Goal: Transaction & Acquisition: Obtain resource

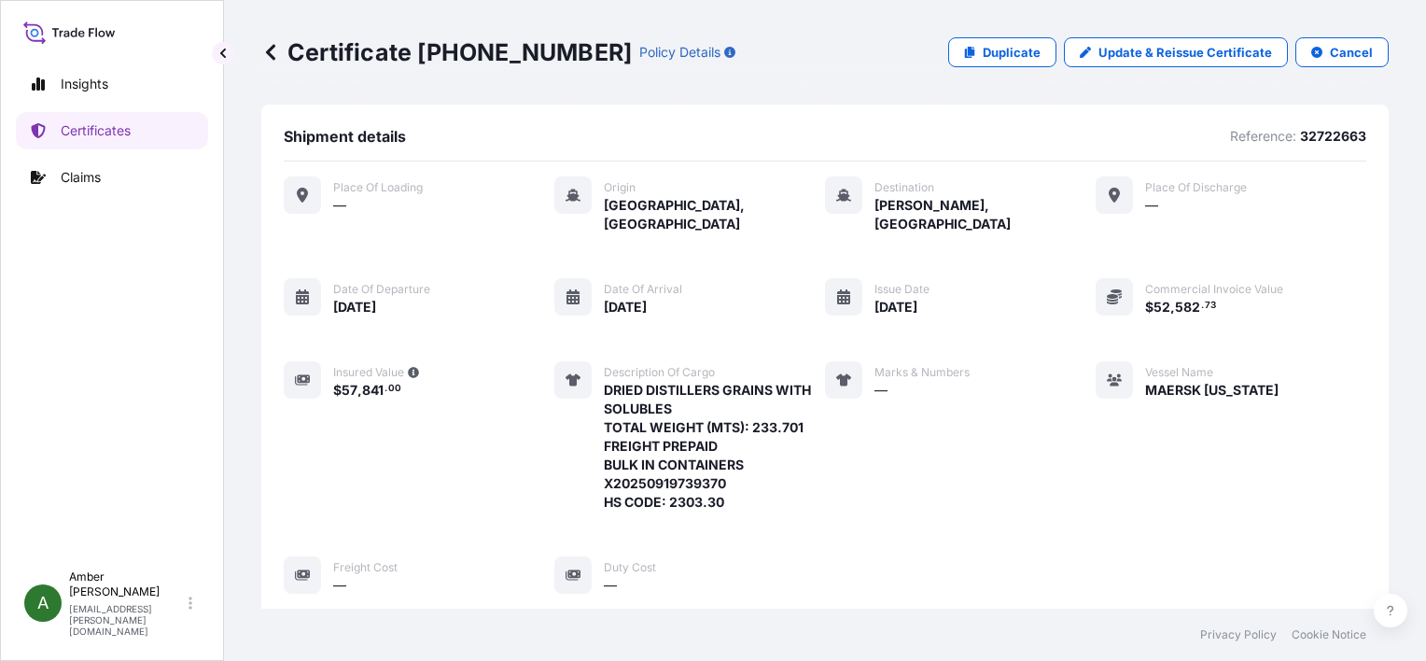
scroll to position [452, 0]
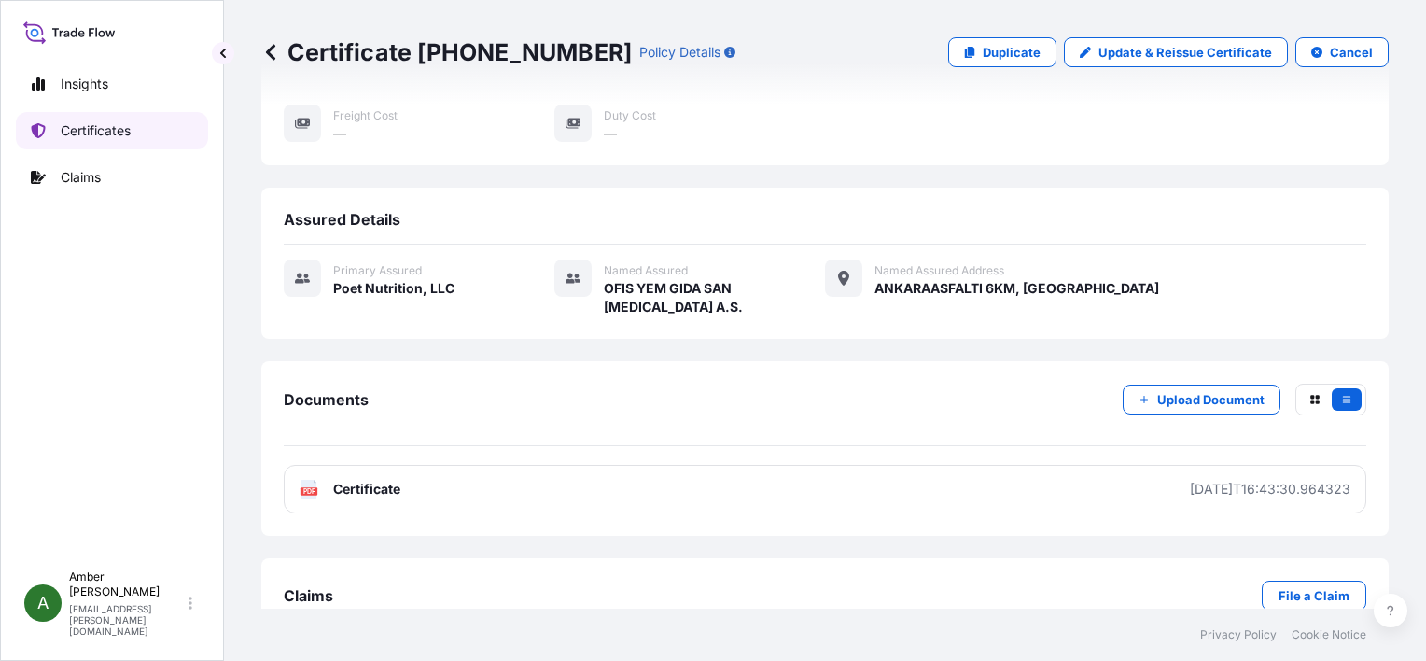
click at [97, 131] on p "Certificates" at bounding box center [96, 130] width 70 height 19
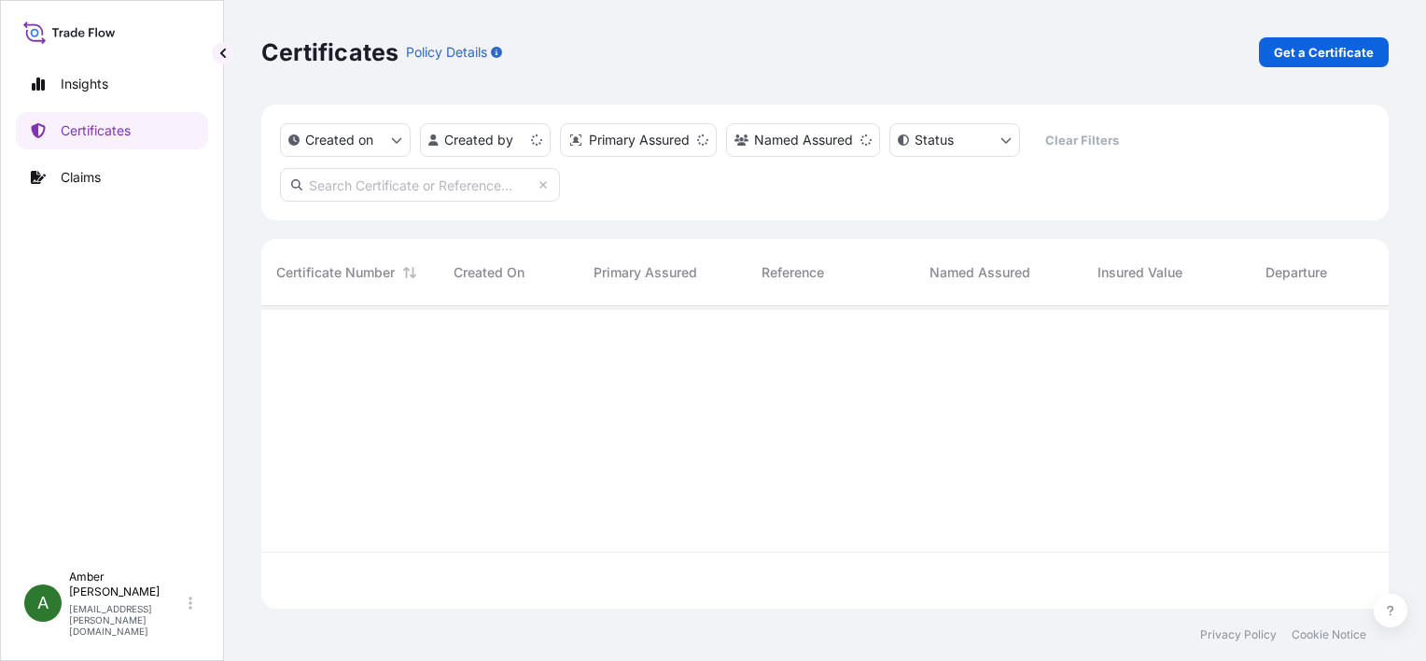
scroll to position [299, 1112]
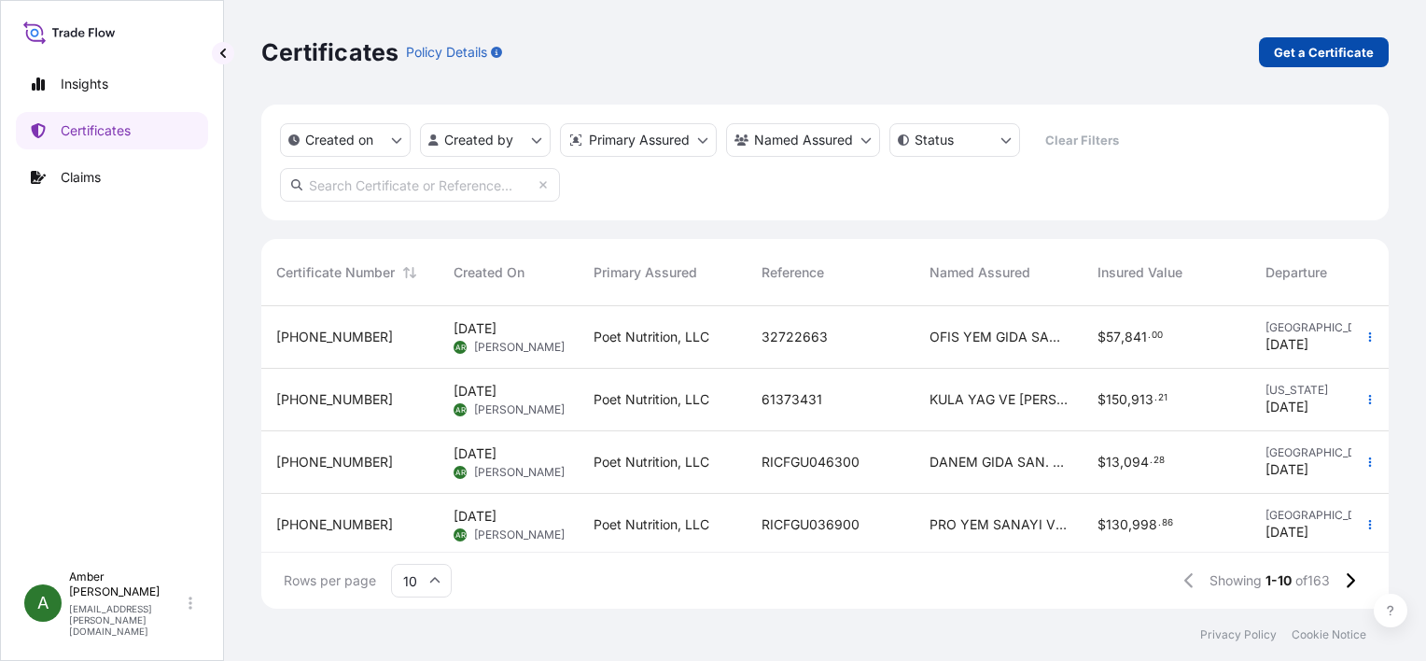
click at [1299, 51] on p "Get a Certificate" at bounding box center [1324, 52] width 100 height 19
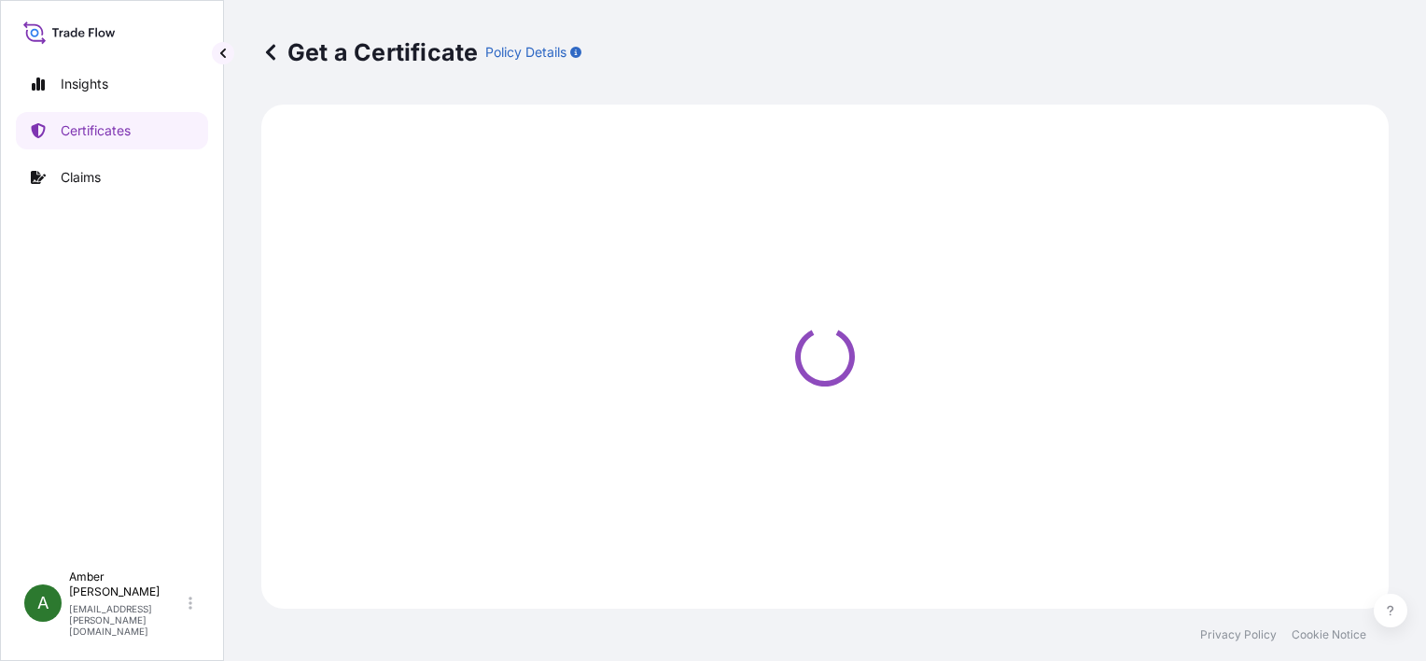
select select "Ocean Vessel"
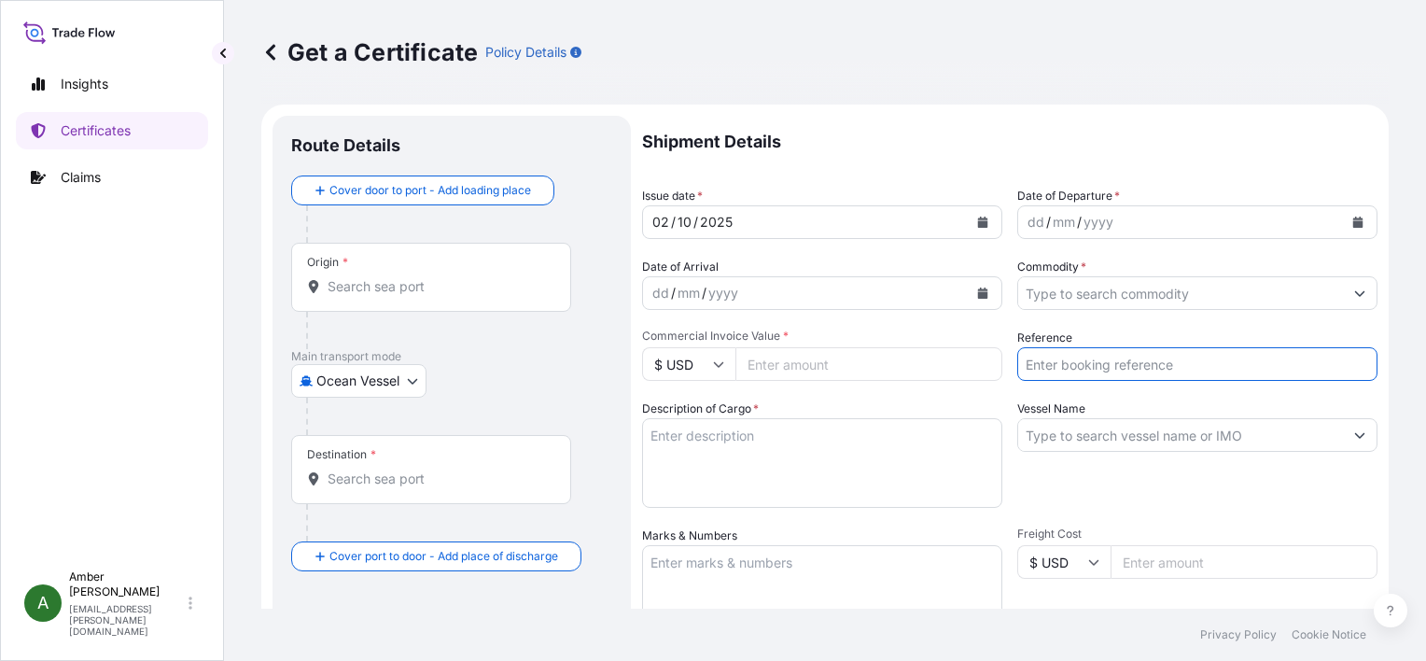
click at [1115, 366] on input "Reference" at bounding box center [1197, 364] width 360 height 34
paste input "NAM7959904A"
type input "NAM7959904A"
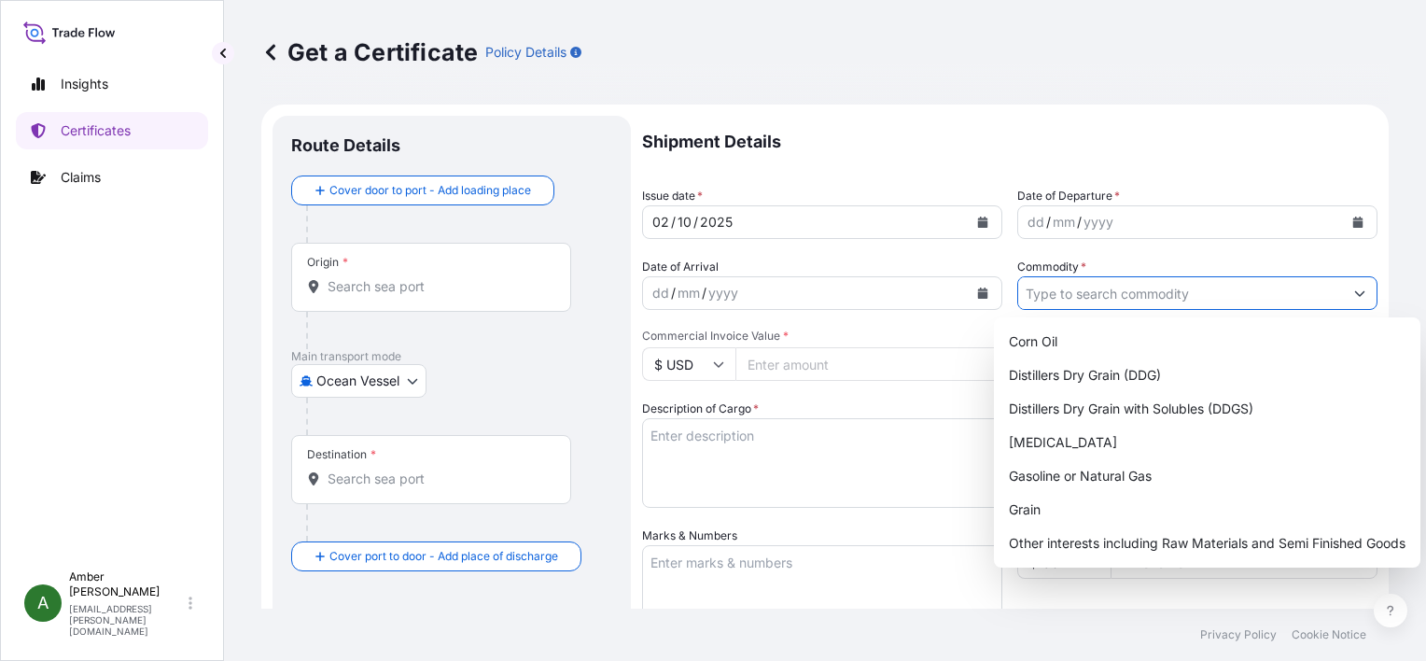
click at [1117, 295] on input "Commodity *" at bounding box center [1180, 293] width 325 height 34
click at [1122, 405] on div "Distillers Dry Grain with Solubles (DDGS)" at bounding box center [1207, 409] width 412 height 34
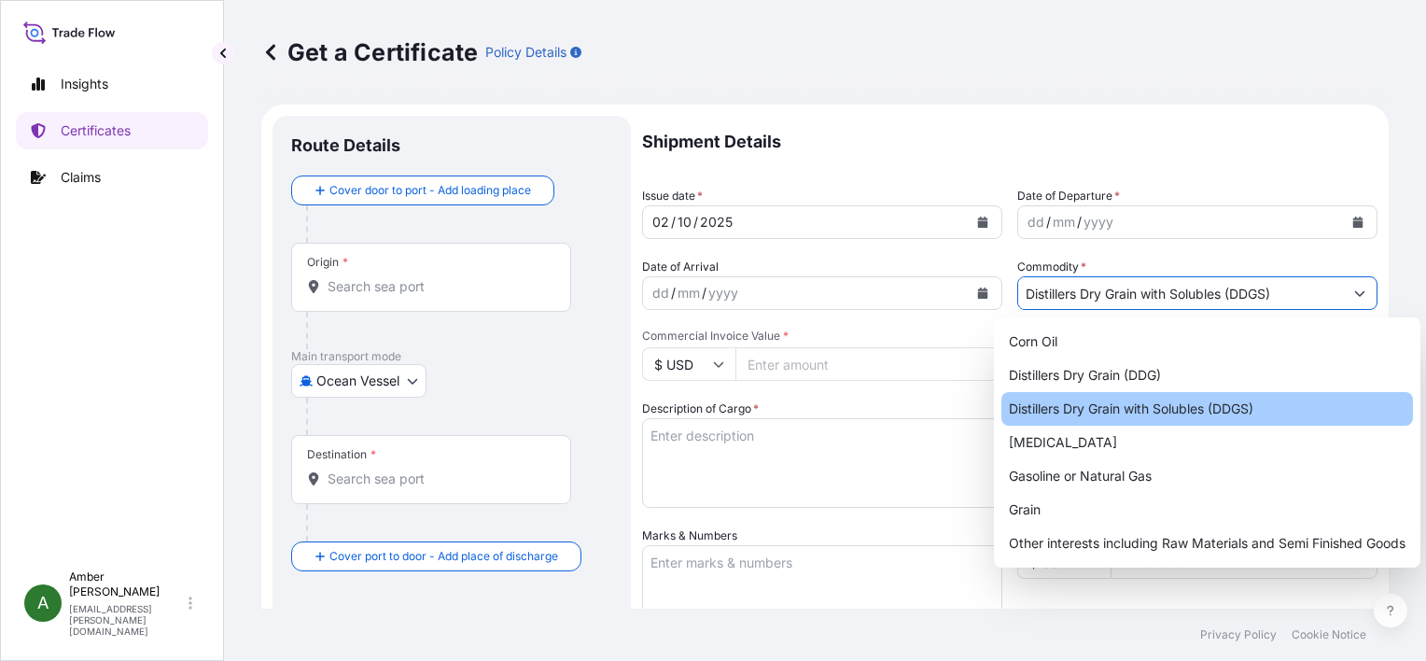
type input "Distillers Dry Grain with Solubles (DDGS)"
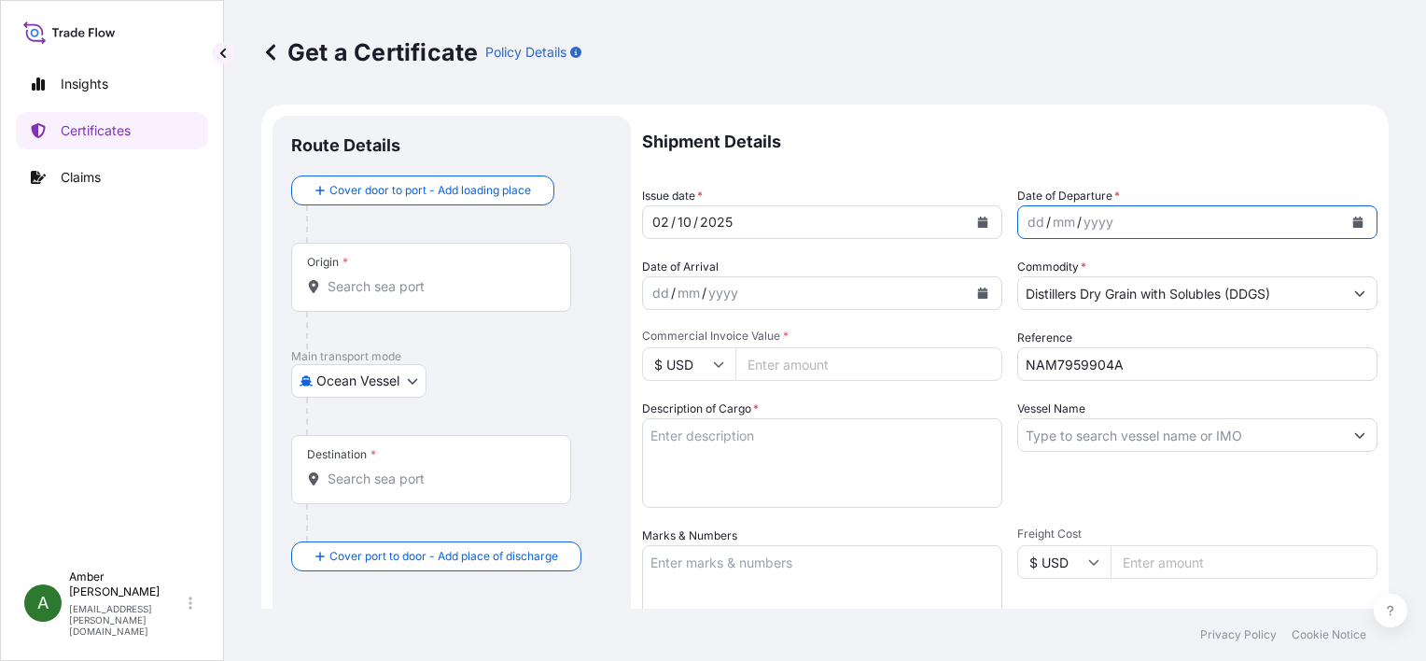
click at [1353, 224] on icon "Calendar" at bounding box center [1358, 221] width 10 height 11
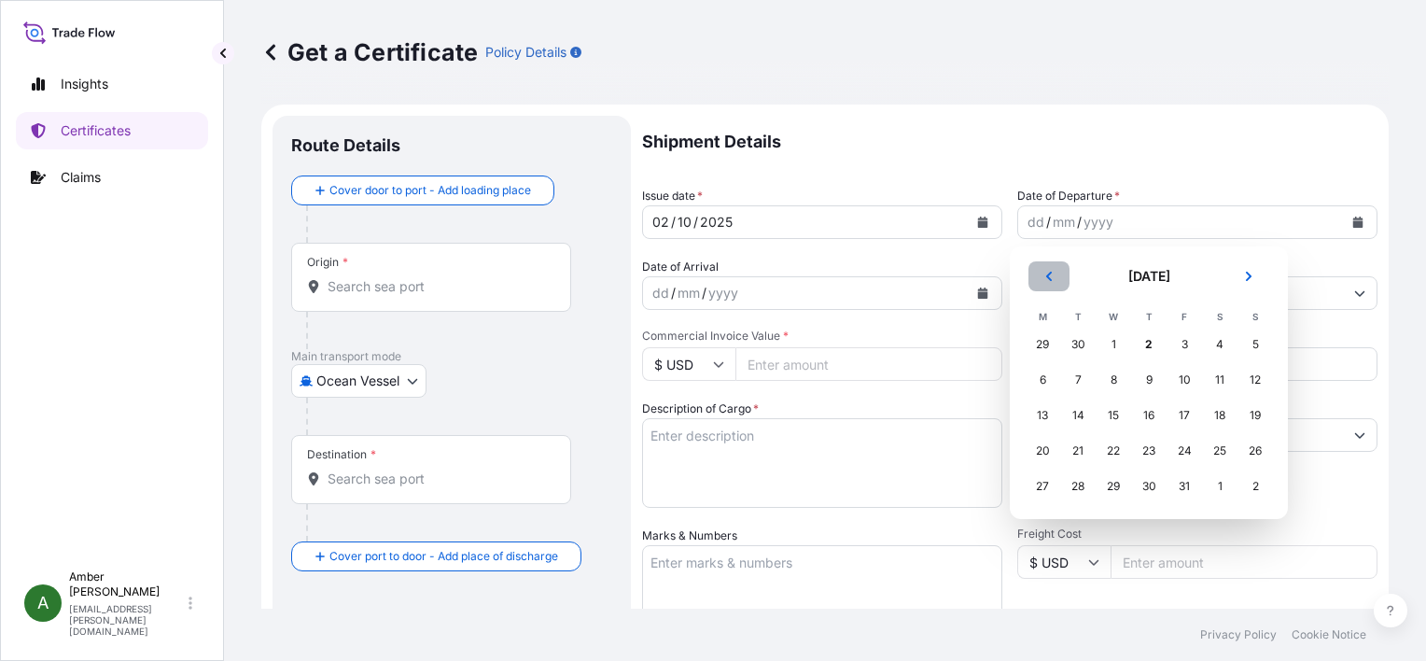
click at [1038, 280] on button "Previous" at bounding box center [1048, 276] width 41 height 30
click at [1110, 413] on div "17" at bounding box center [1113, 415] width 34 height 34
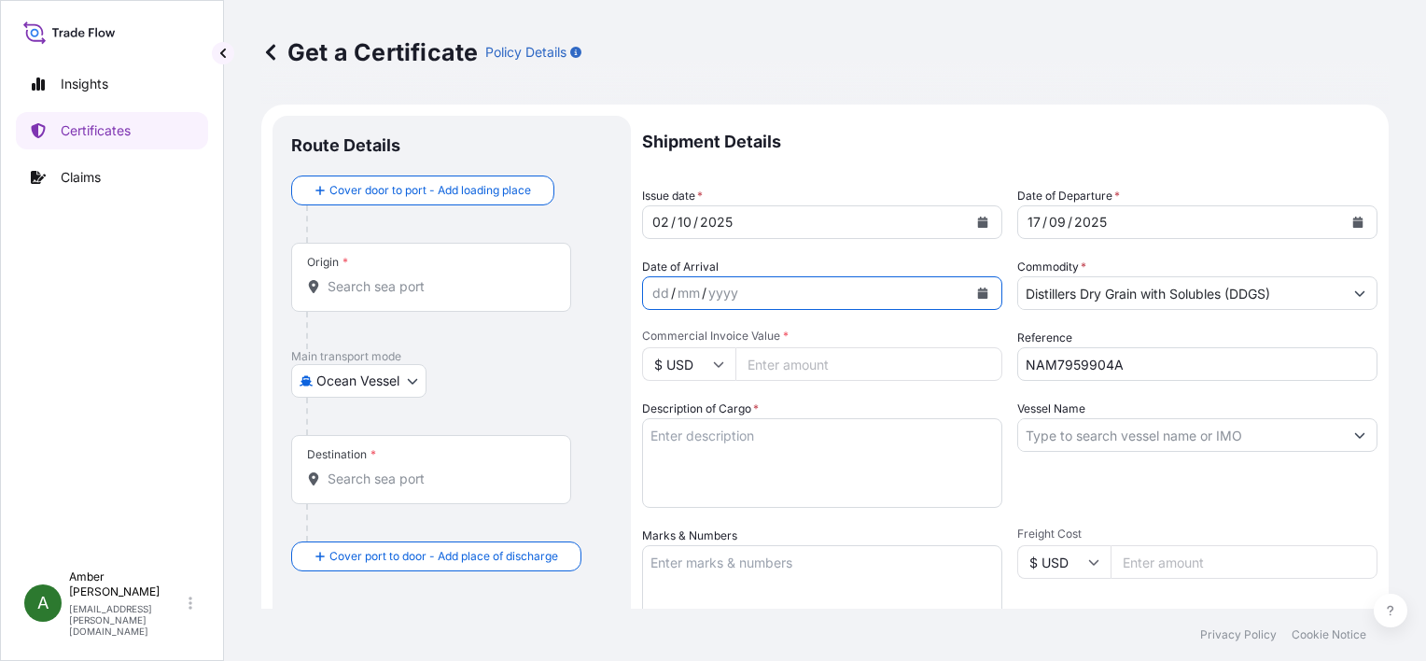
click at [978, 292] on icon "Calendar" at bounding box center [983, 292] width 10 height 11
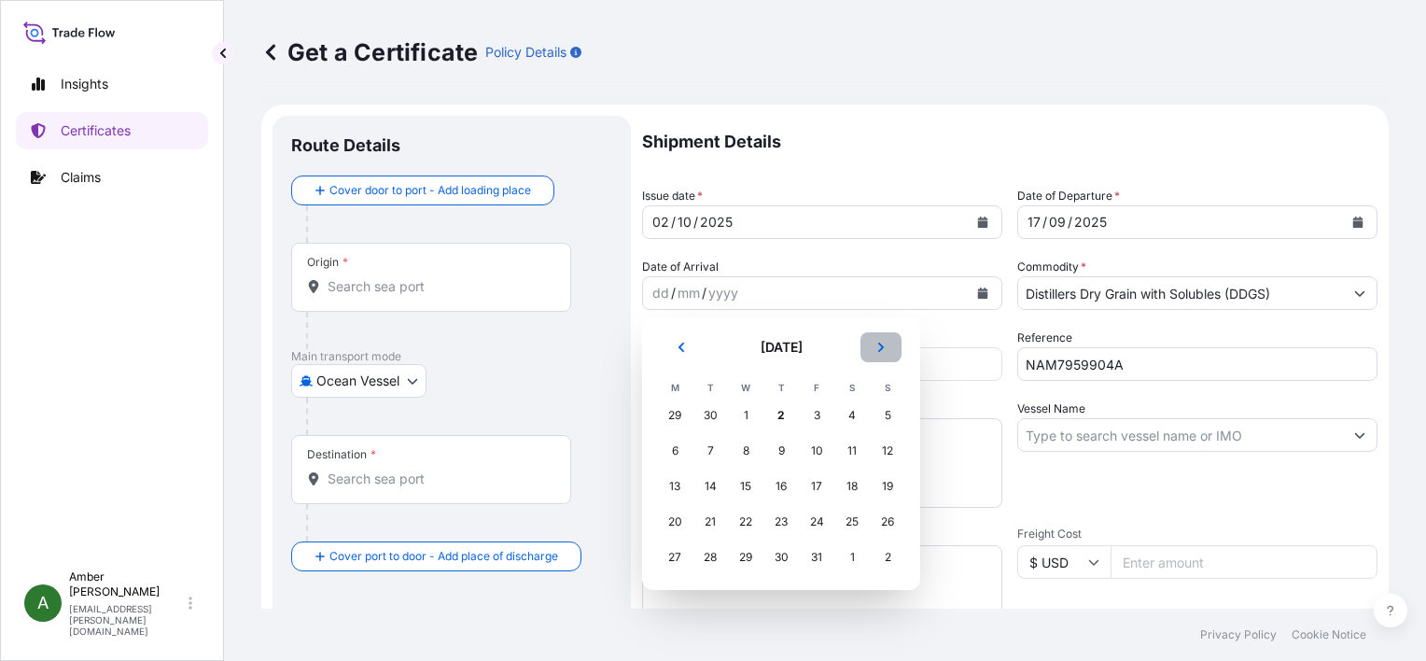
click at [875, 346] on icon "Next" at bounding box center [880, 347] width 11 height 11
click at [709, 523] on div "18" at bounding box center [710, 522] width 34 height 34
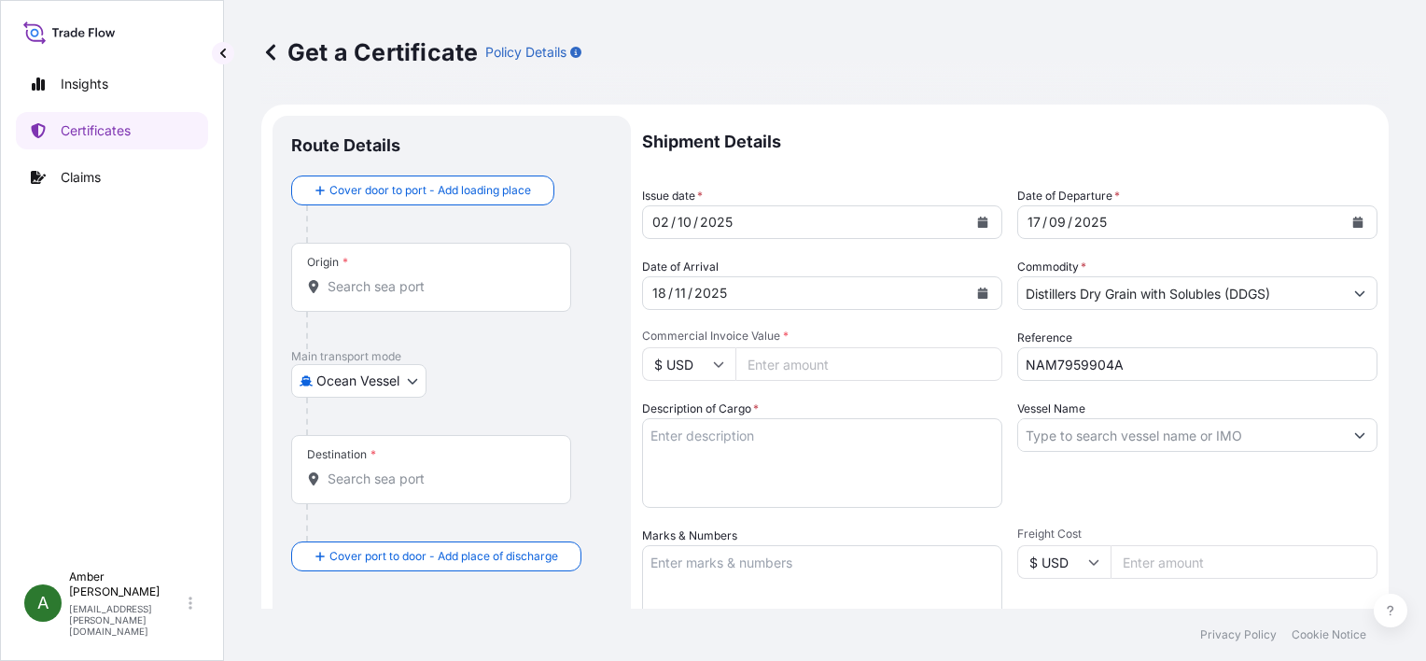
click at [877, 145] on p "Shipment Details" at bounding box center [1009, 142] width 735 height 52
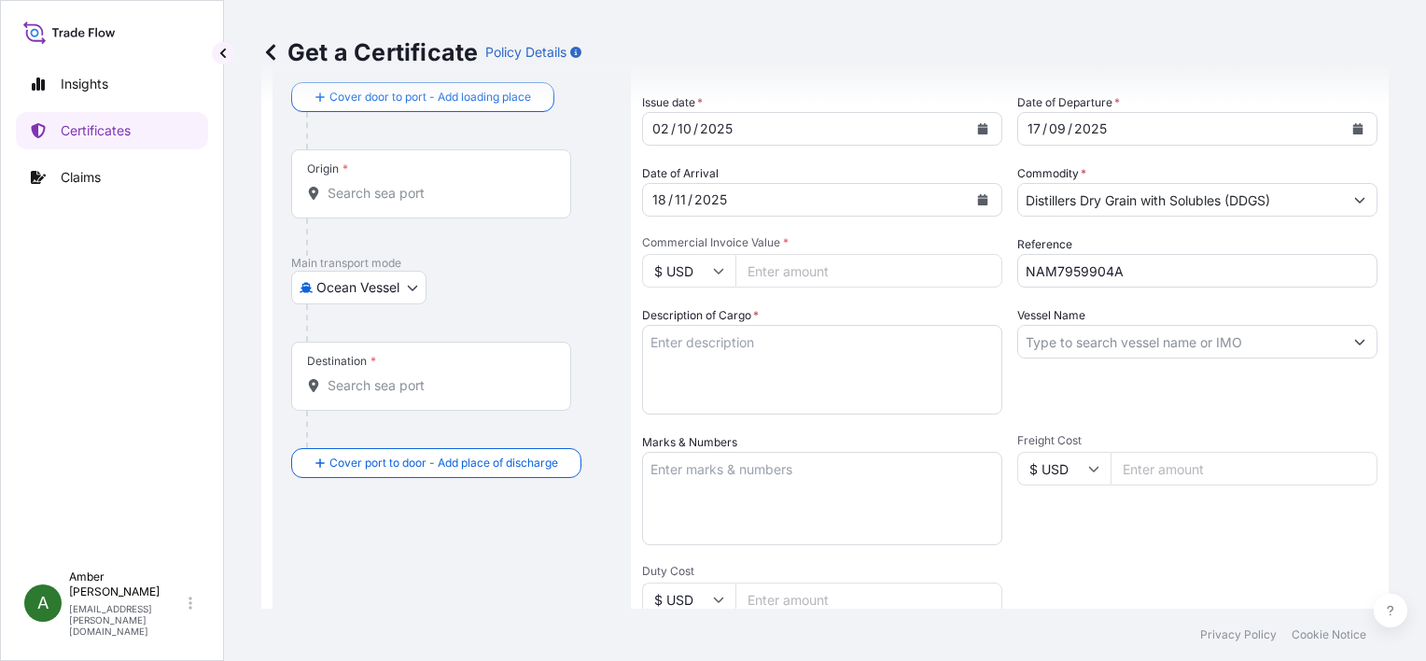
scroll to position [187, 0]
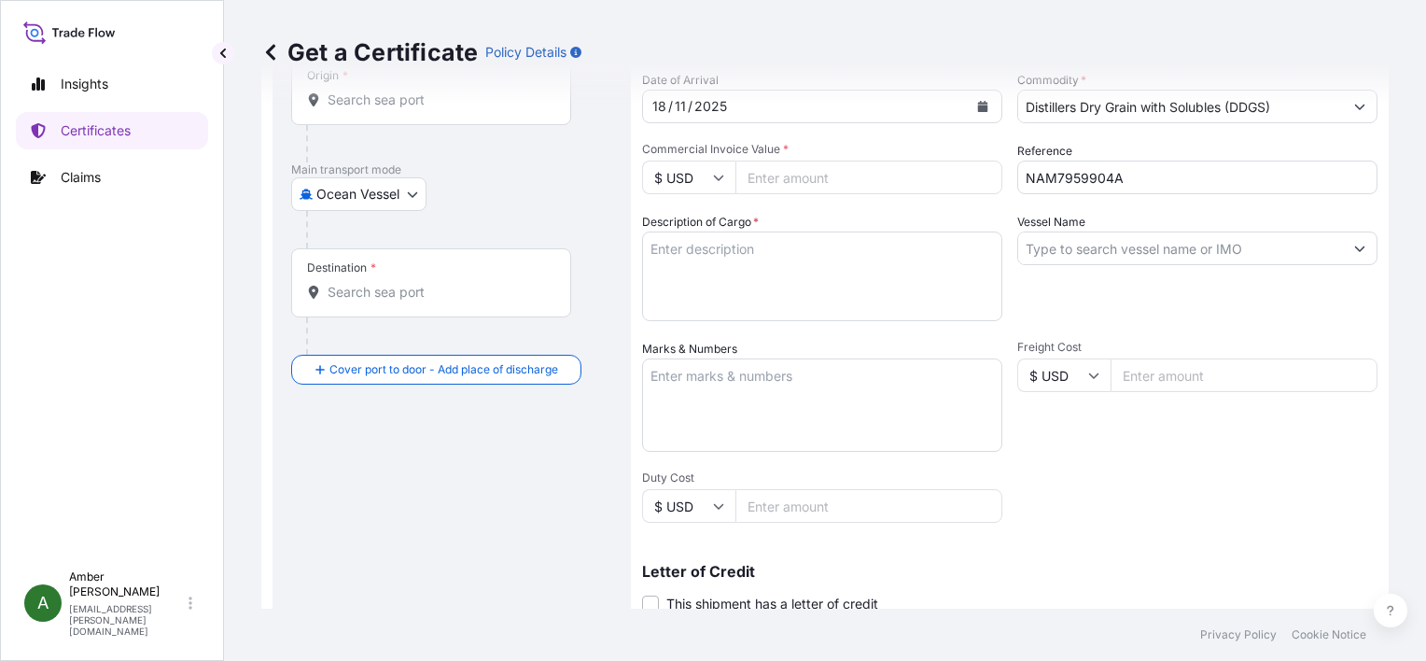
click at [799, 175] on input "Commercial Invoice Value *" at bounding box center [868, 178] width 267 height 34
paste input "30107.62"
type input "30107.62"
click at [1056, 243] on input "Vessel Name" at bounding box center [1180, 248] width 325 height 34
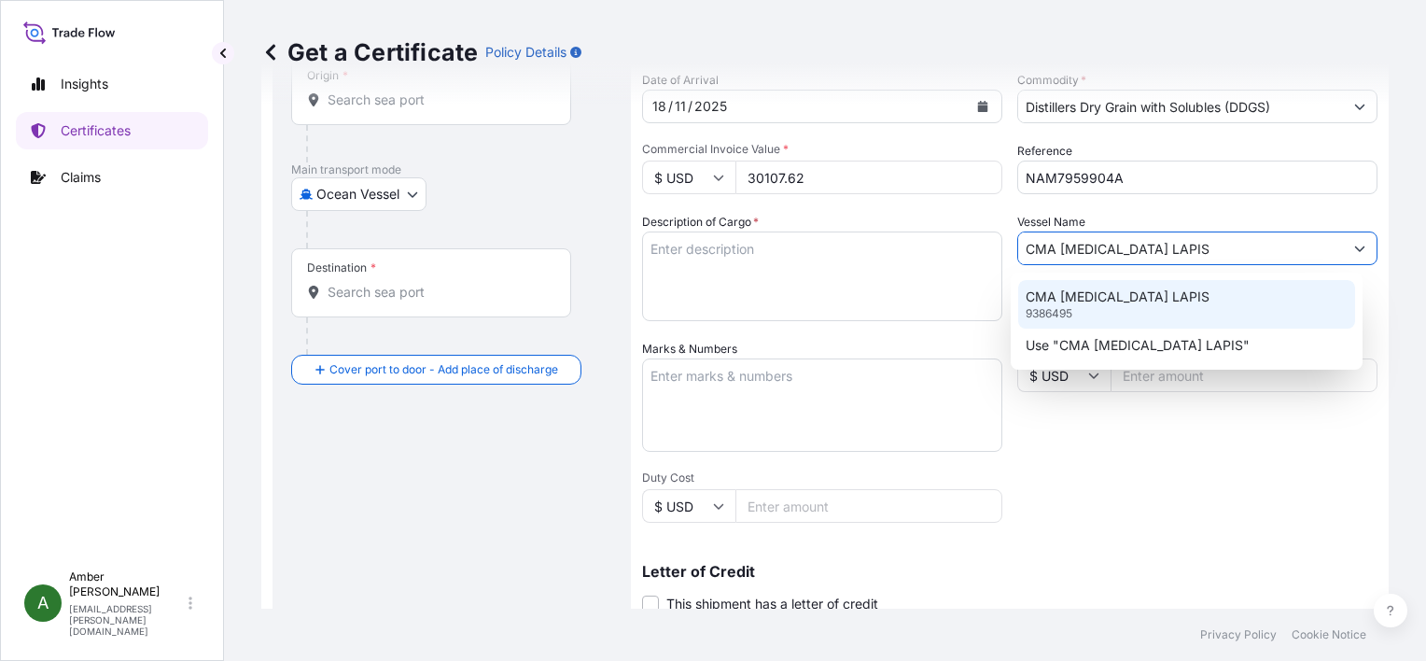
click at [1070, 300] on p "CMA [MEDICAL_DATA] LAPIS" at bounding box center [1118, 296] width 184 height 19
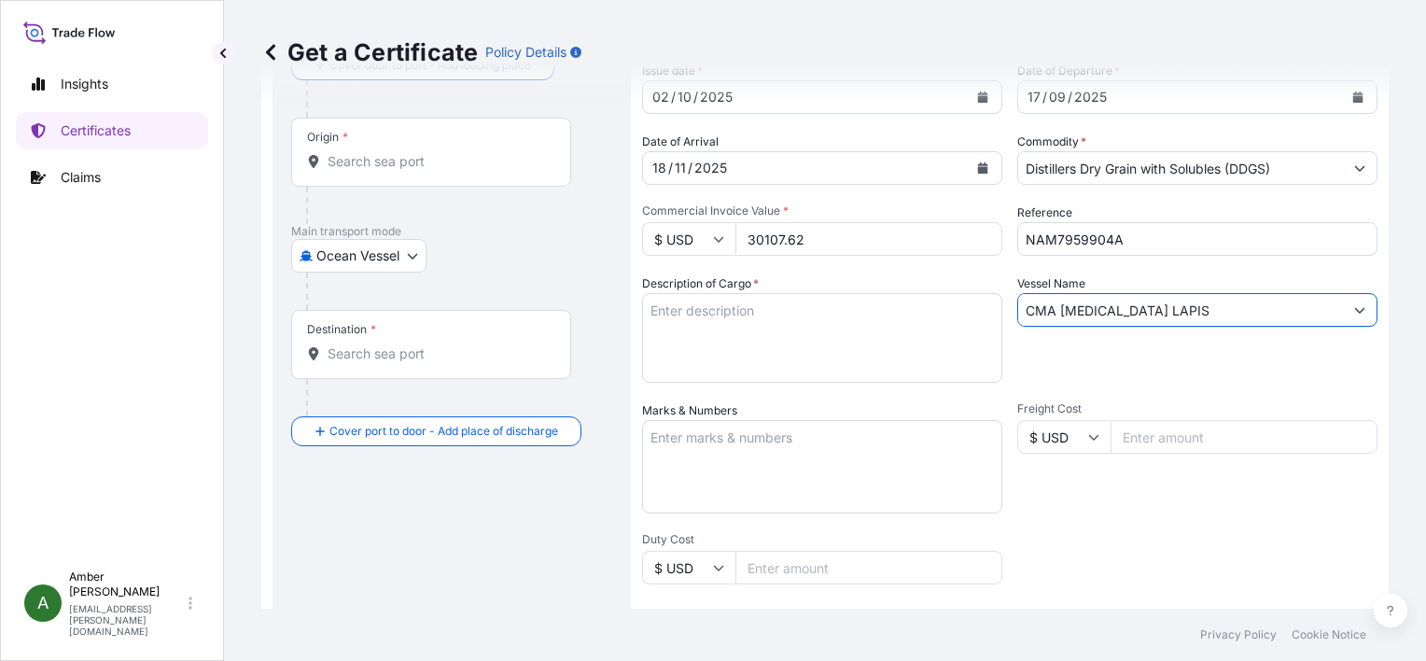
scroll to position [93, 0]
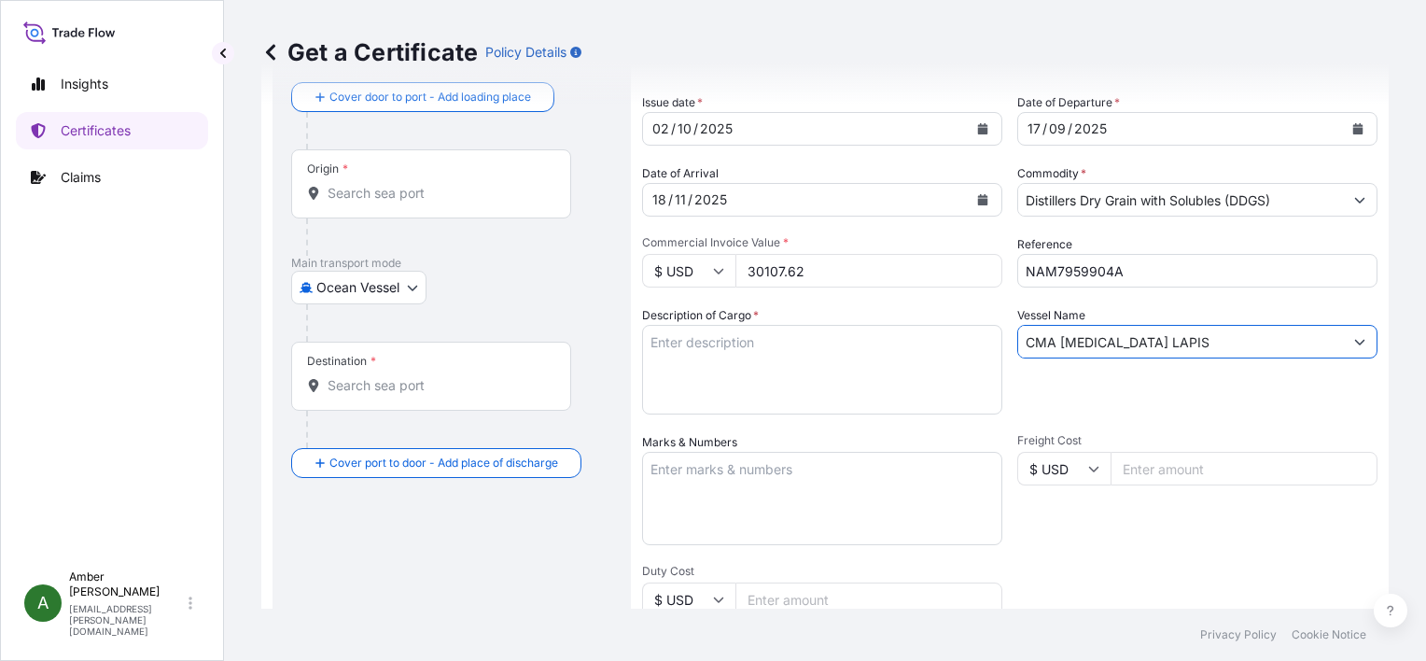
type input "CMA [MEDICAL_DATA] LAPIS"
click at [361, 202] on div "Origin *" at bounding box center [431, 183] width 280 height 69
click at [361, 202] on input "Origin *" at bounding box center [438, 193] width 220 height 19
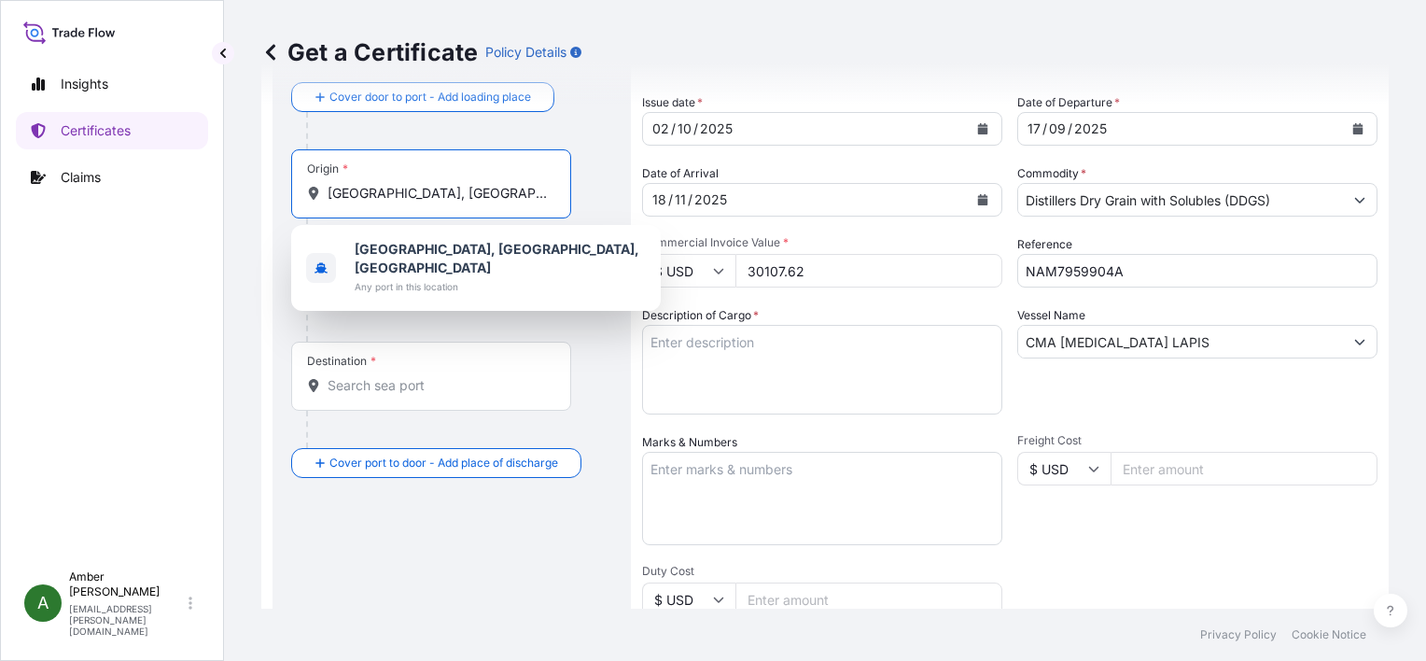
click at [403, 246] on b "[GEOGRAPHIC_DATA], [GEOGRAPHIC_DATA], [GEOGRAPHIC_DATA]" at bounding box center [497, 258] width 285 height 35
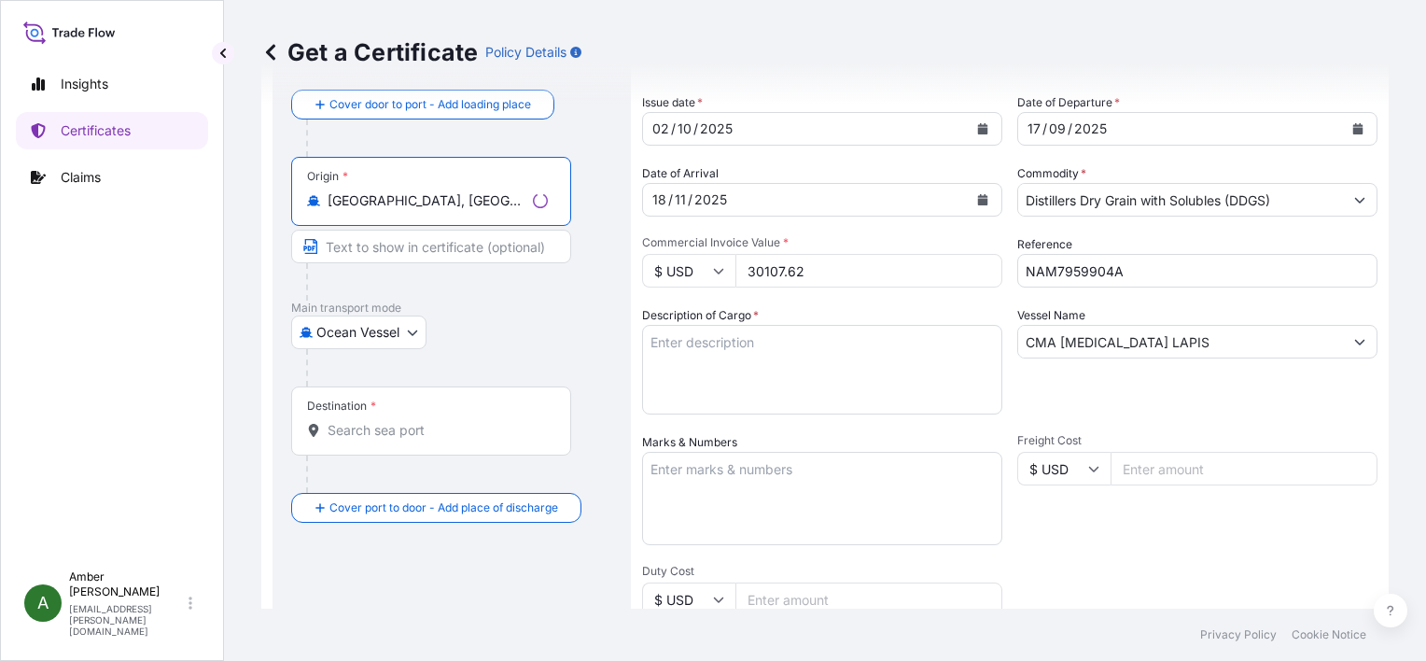
type input "[GEOGRAPHIC_DATA], [GEOGRAPHIC_DATA], [GEOGRAPHIC_DATA]"
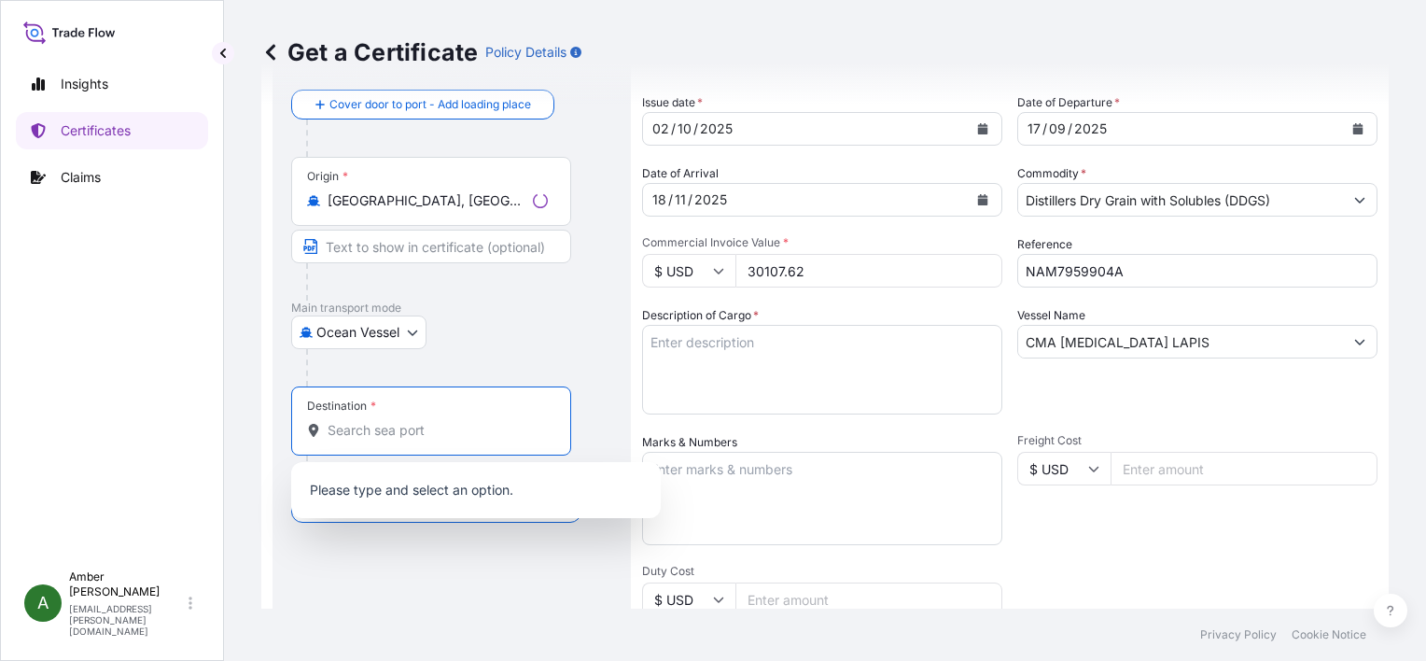
click at [364, 437] on input "Destination *" at bounding box center [438, 430] width 220 height 19
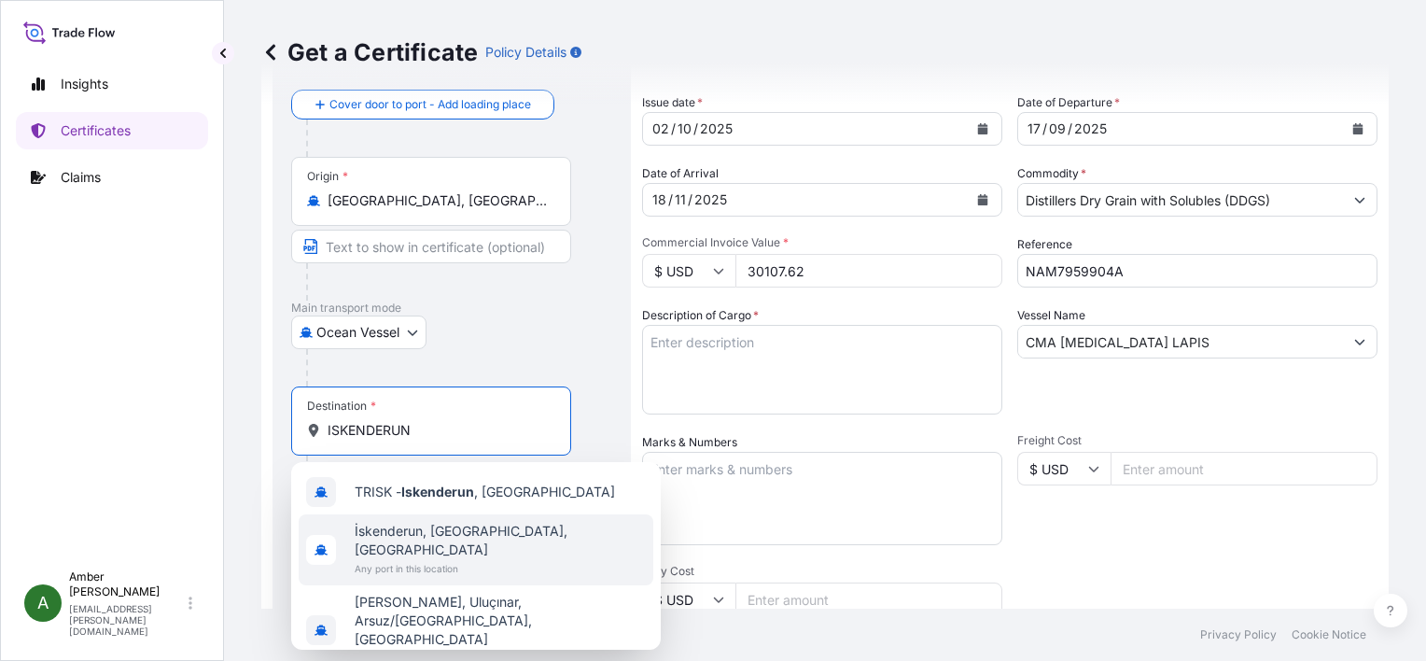
click at [413, 537] on span "İskenderun, [GEOGRAPHIC_DATA], [GEOGRAPHIC_DATA]" at bounding box center [500, 540] width 291 height 37
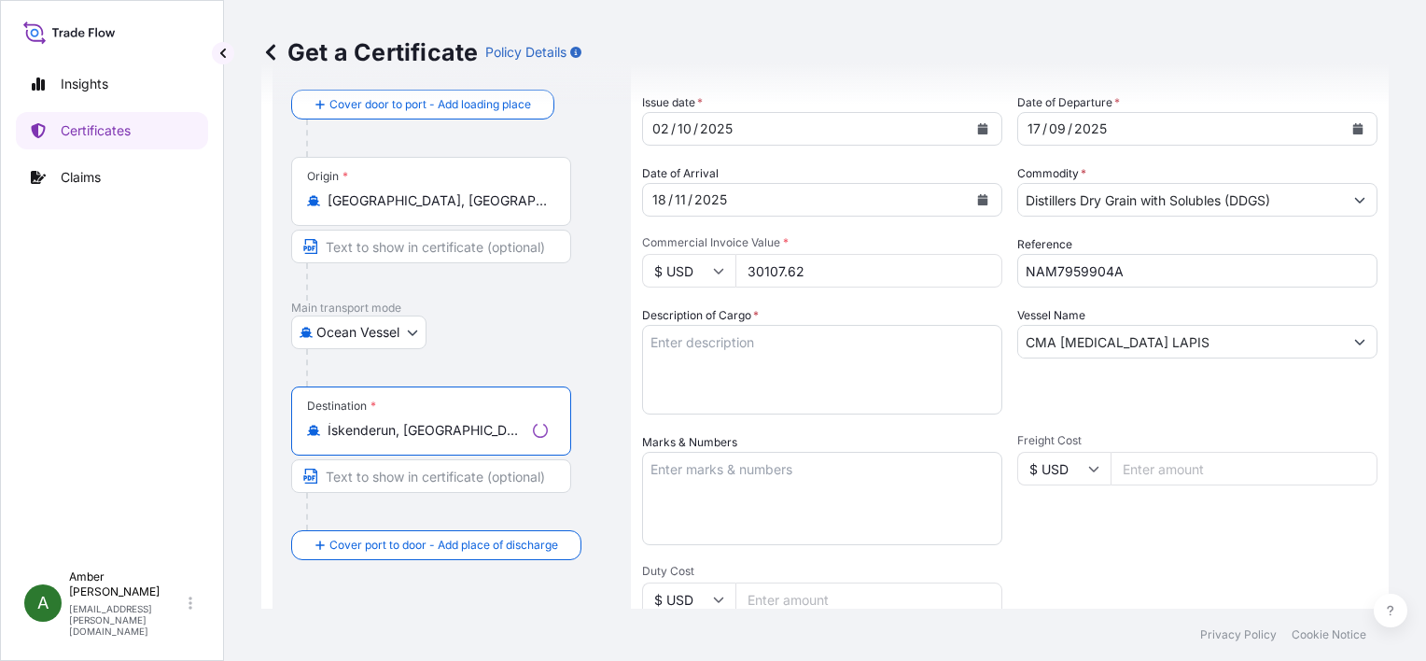
type input "İskenderun, [GEOGRAPHIC_DATA], [GEOGRAPHIC_DATA]"
click at [564, 347] on div "Ocean Vessel Air Ocean Vessel Ocean Vessel - On Deck Rail Road" at bounding box center [451, 332] width 321 height 34
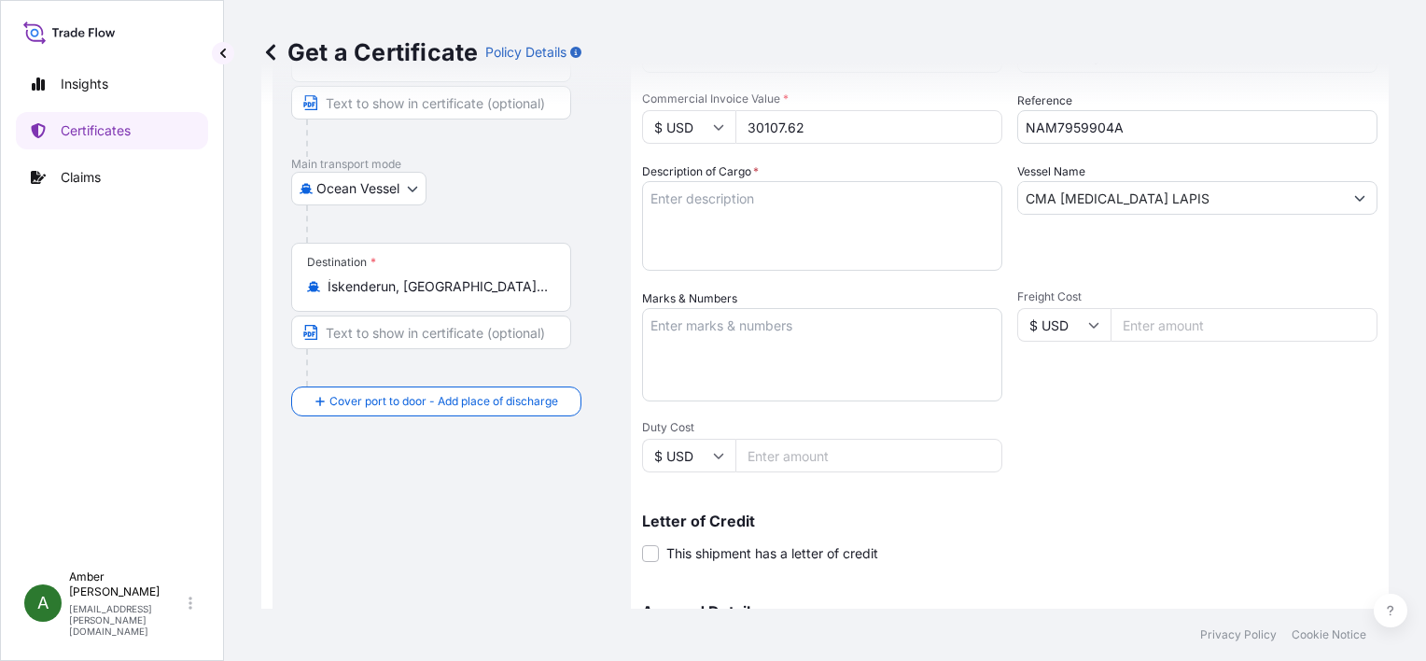
scroll to position [280, 0]
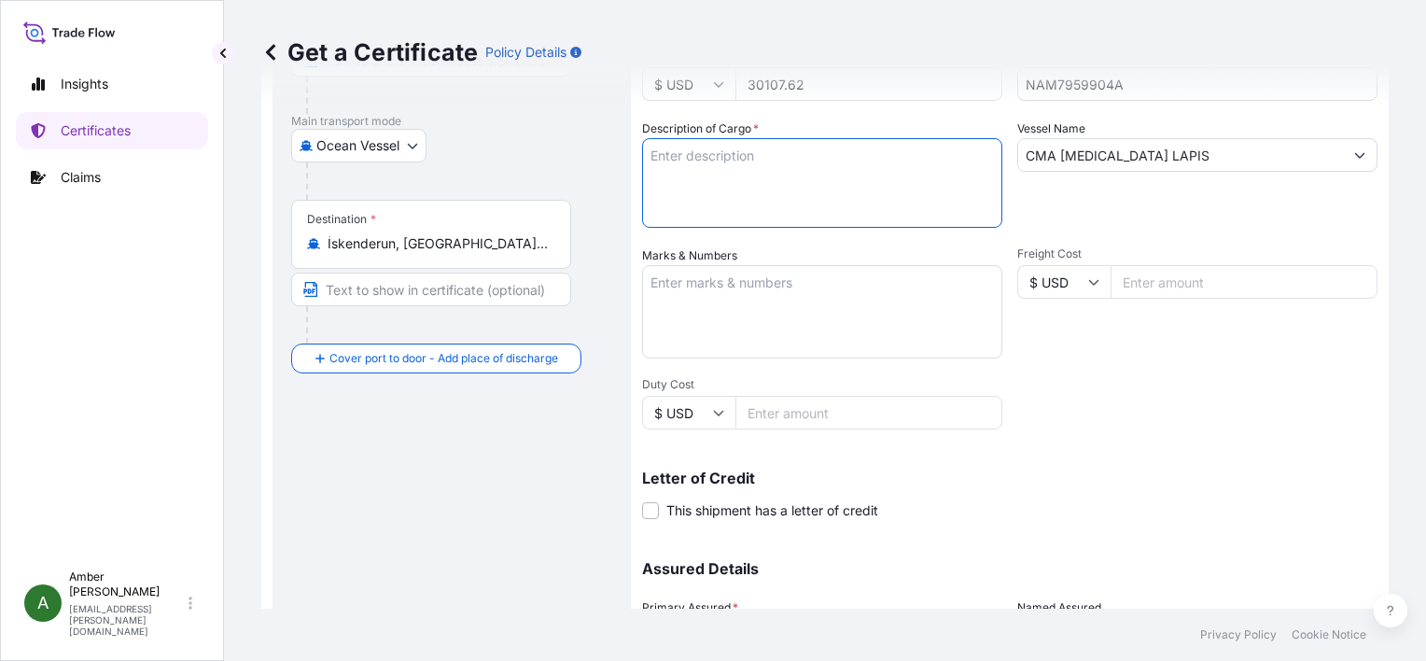
click at [723, 190] on textarea "Description of Cargo *" at bounding box center [822, 183] width 360 height 90
paste textarea "DISTILLERS DRIED GRAINS WITH SOLUBLES TOTAL WEIGHT (MTS): 130.336 FREIGHT PREPA…"
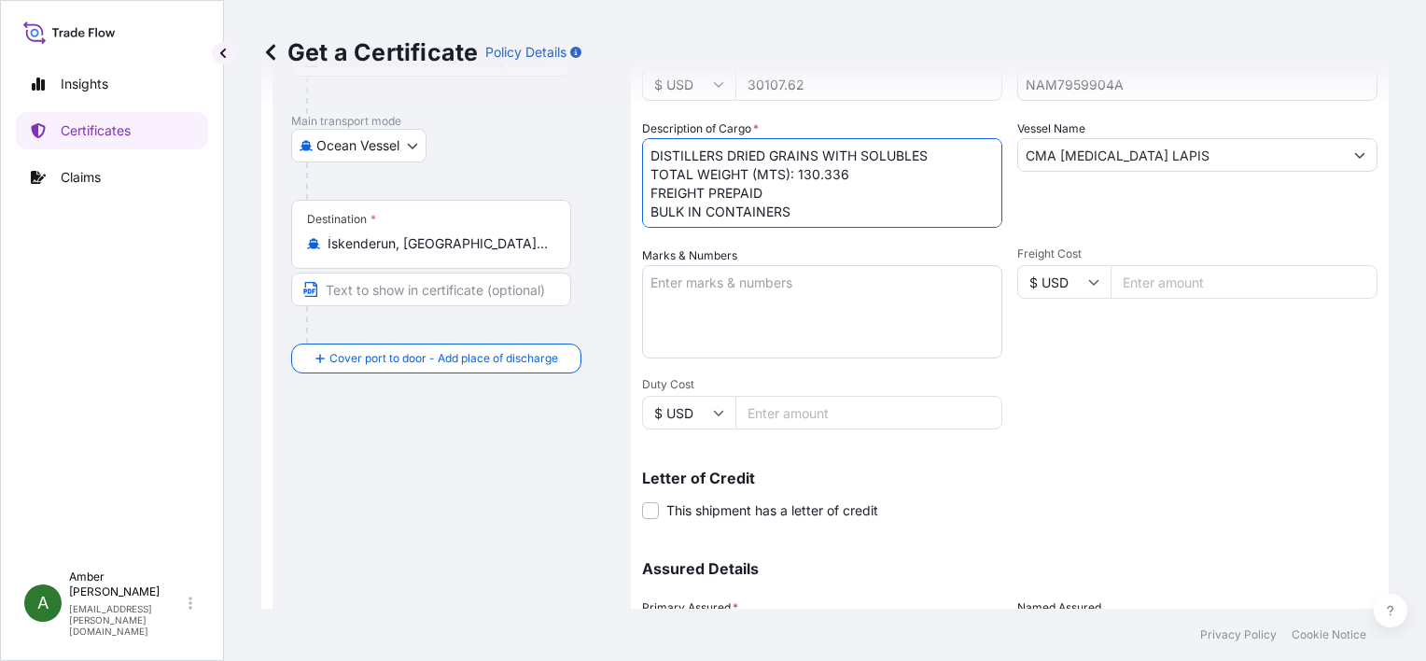
scroll to position [11, 0]
click at [677, 218] on textarea "DISTILLERS DRIED GRAINS WITH SOLUBLES TOTAL WEIGHT (MTS): 130.336 FREIGHT PREPA…" at bounding box center [822, 183] width 360 height 90
paste textarea "X20250912317460"
type textarea "DISTILLERS DRIED GRAINS WITH SOLUBLES TOTAL WEIGHT (MTS): 130.336 FREIGHT PREPA…"
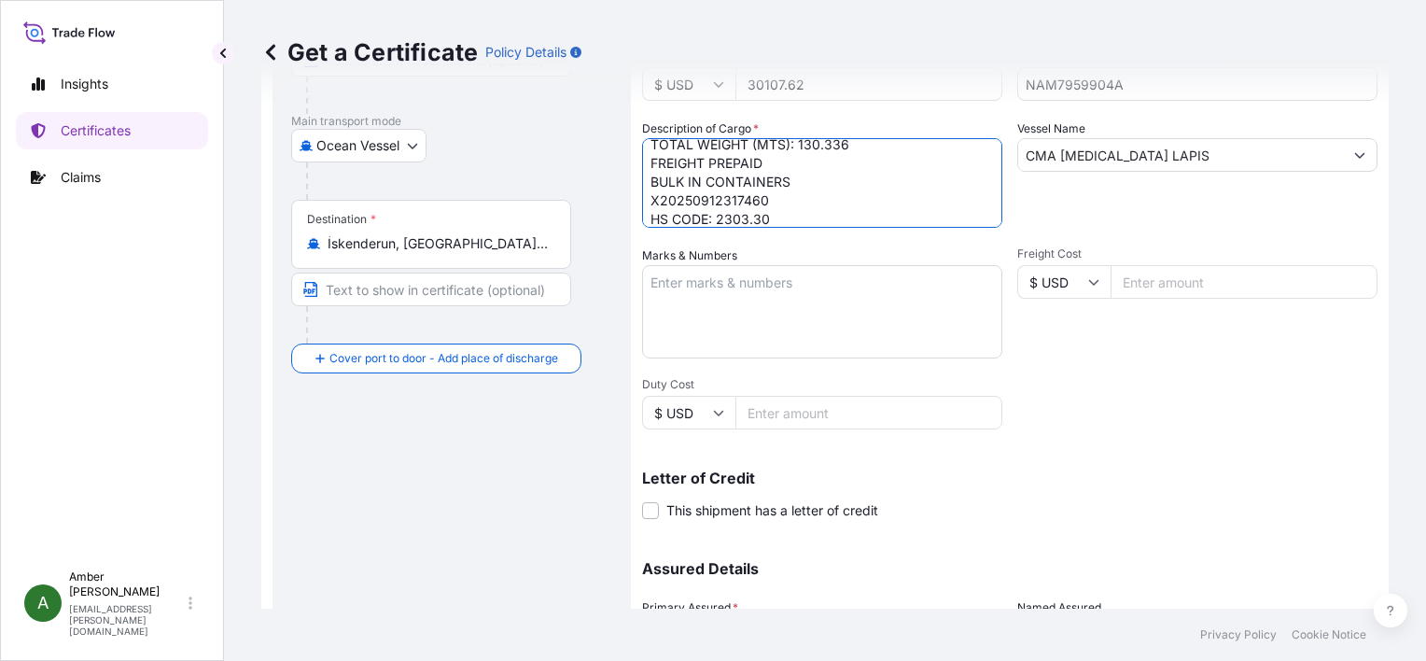
click at [1173, 218] on div "Vessel Name CMA [MEDICAL_DATA] LAPIS" at bounding box center [1197, 173] width 360 height 108
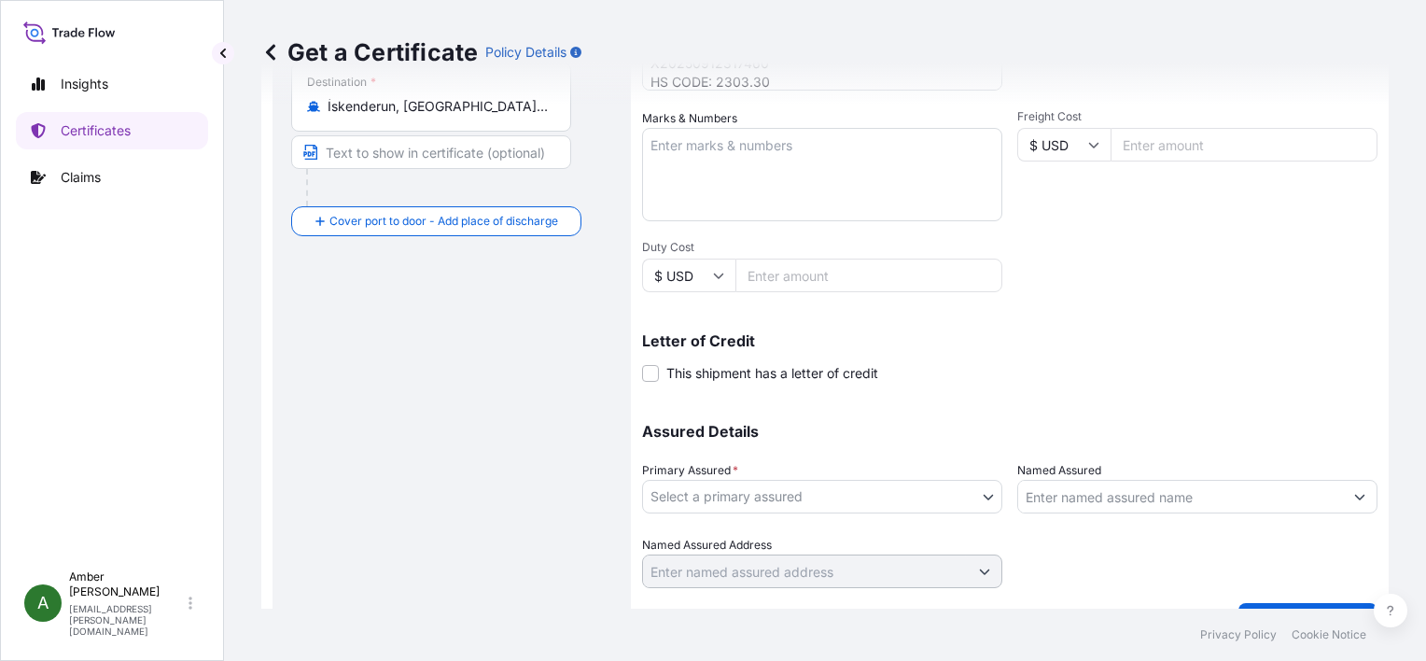
scroll to position [459, 0]
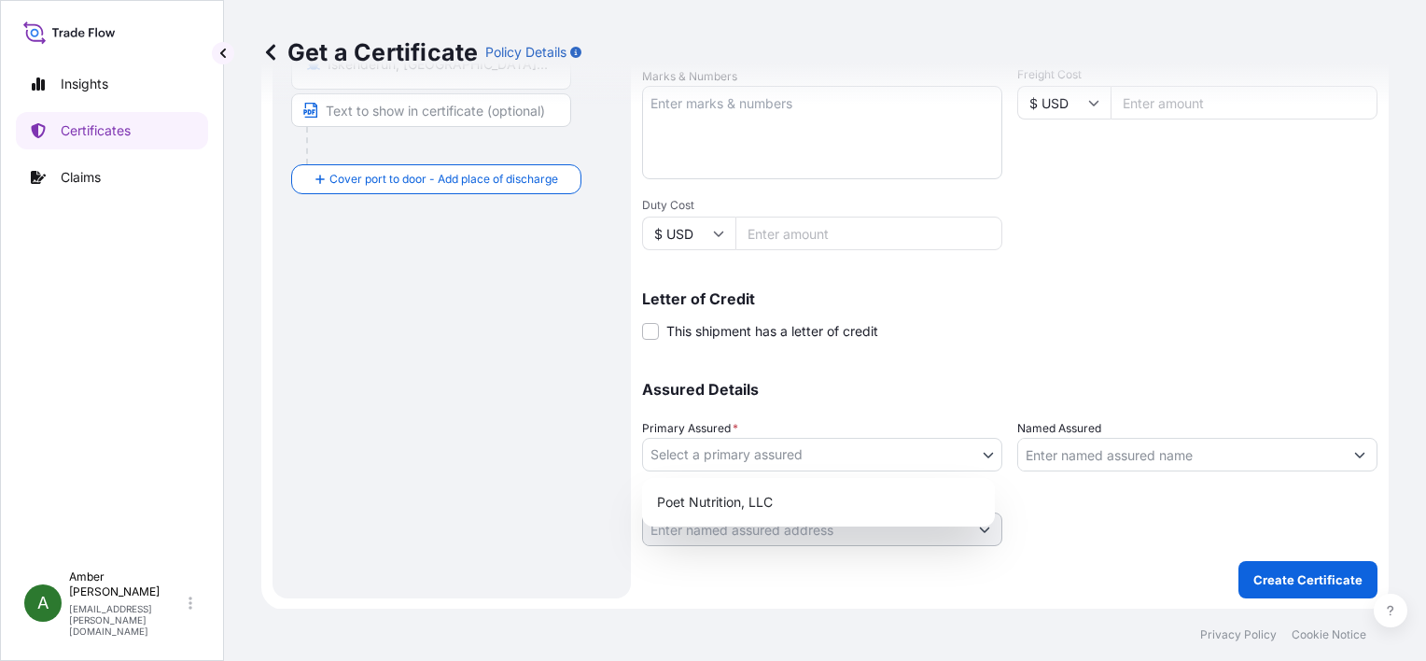
click at [851, 451] on body "Insights Certificates Claims A [PERSON_NAME] [PERSON_NAME][EMAIL_ADDRESS][PERSO…" at bounding box center [713, 330] width 1426 height 661
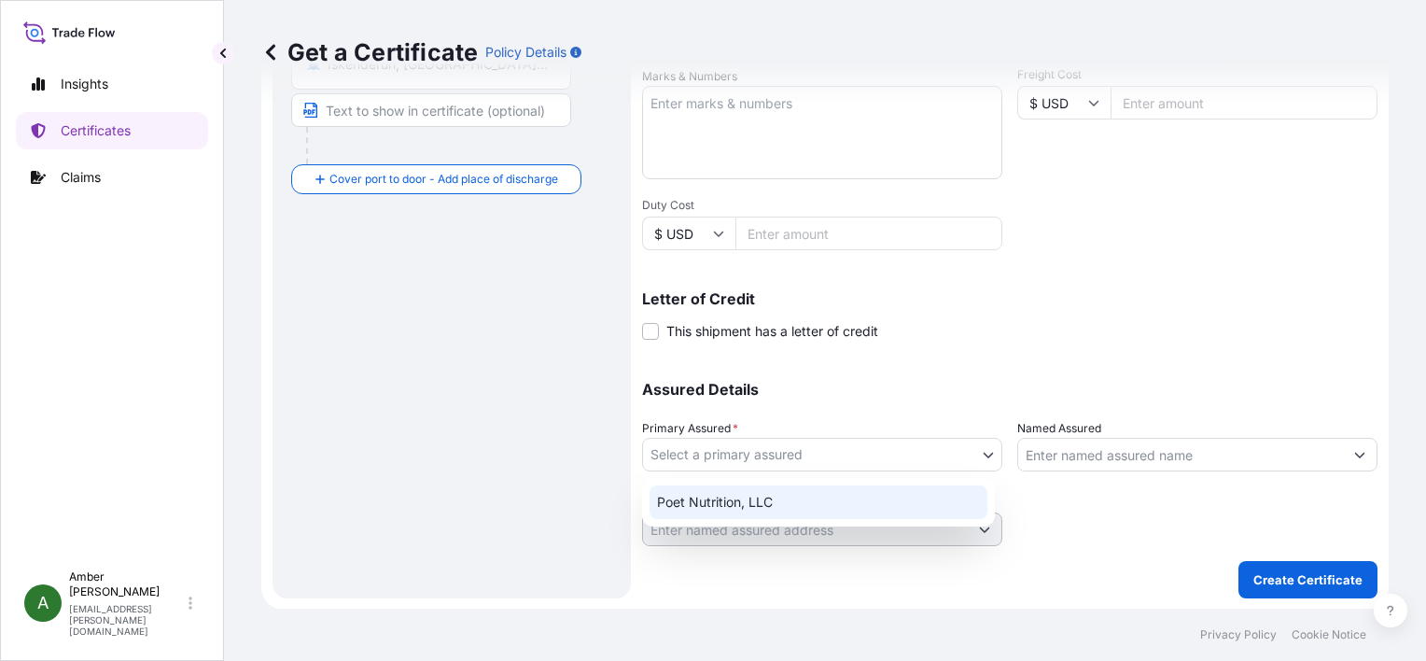
click at [799, 498] on div "Poet Nutrition, LLC" at bounding box center [818, 502] width 338 height 34
select select "31546"
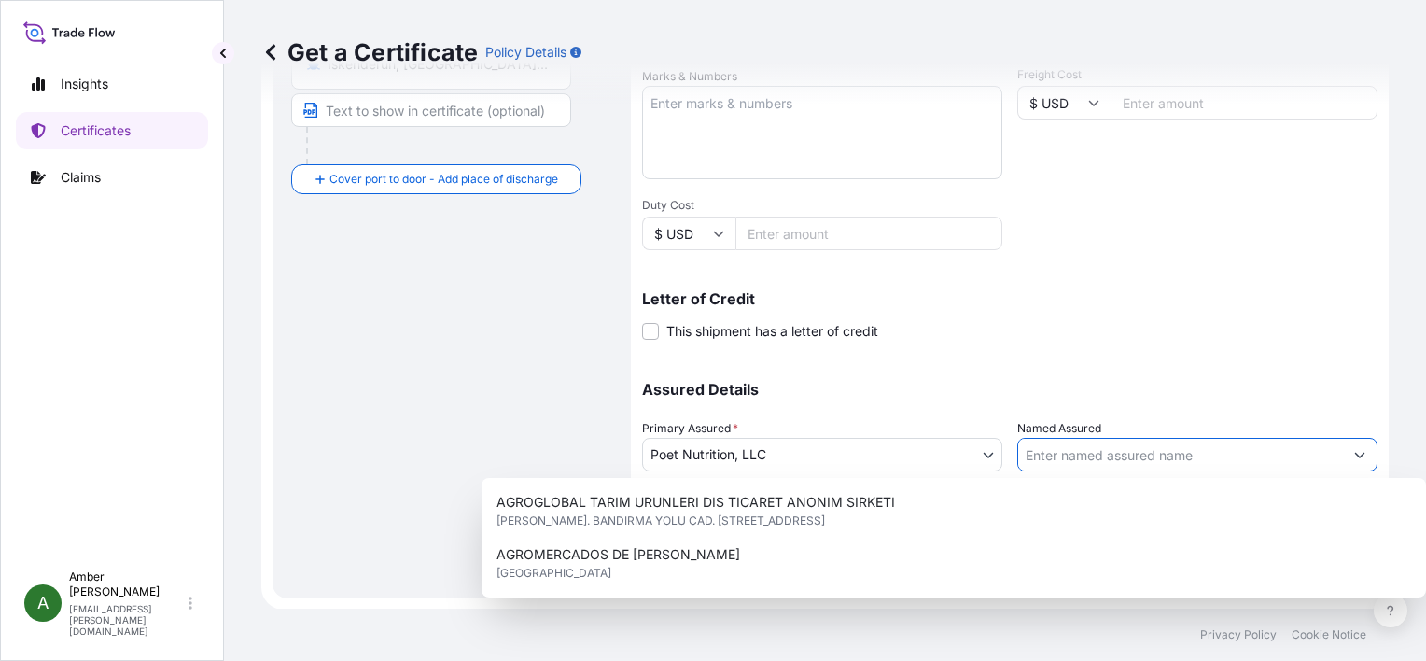
click at [1116, 454] on input "Named Assured" at bounding box center [1180, 455] width 325 height 34
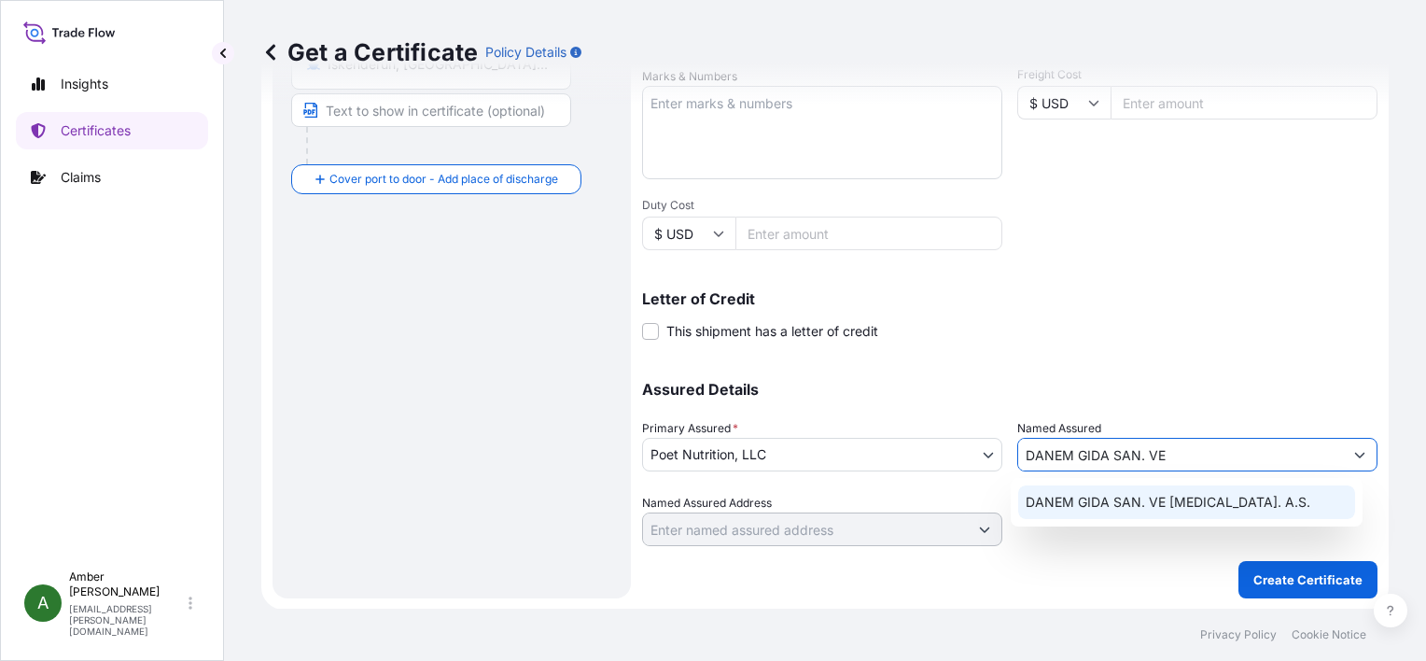
click at [1120, 500] on span "DANEM GIDA SAN. VE [MEDICAL_DATA]. A.S." at bounding box center [1168, 502] width 285 height 19
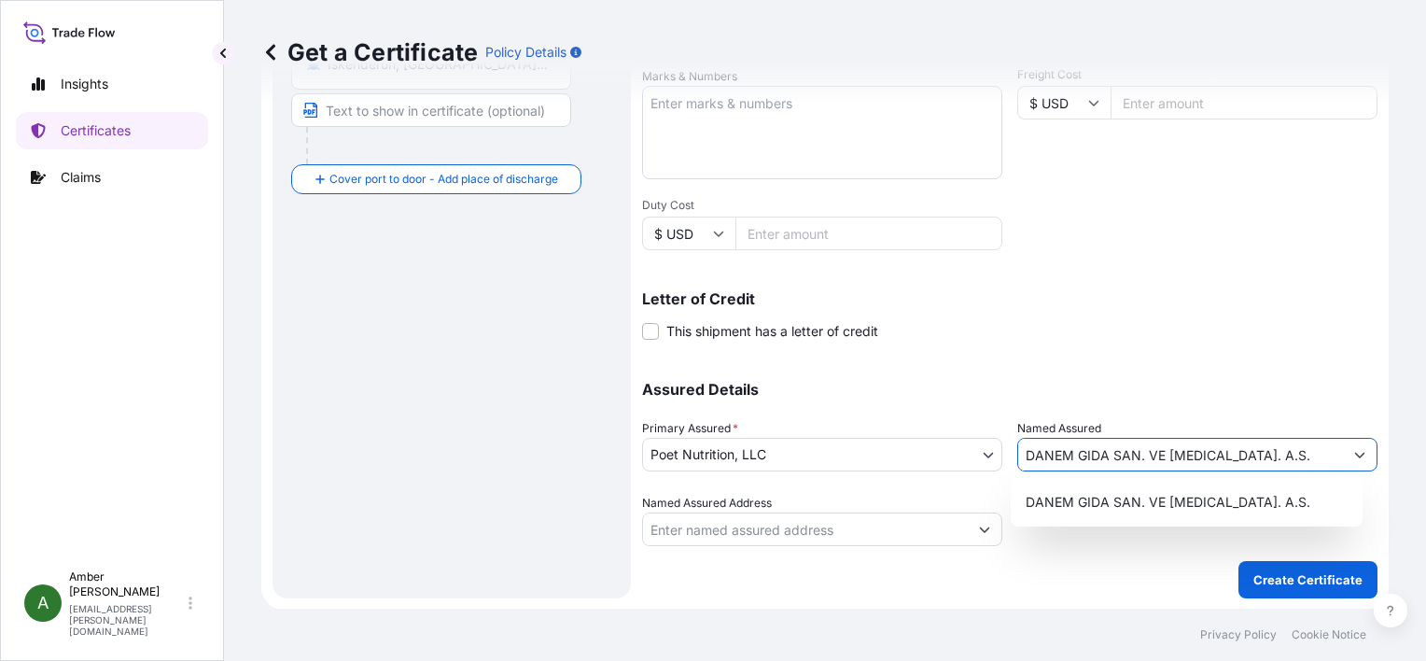
type input "DANEM GIDA SAN. VE [MEDICAL_DATA]. A.S."
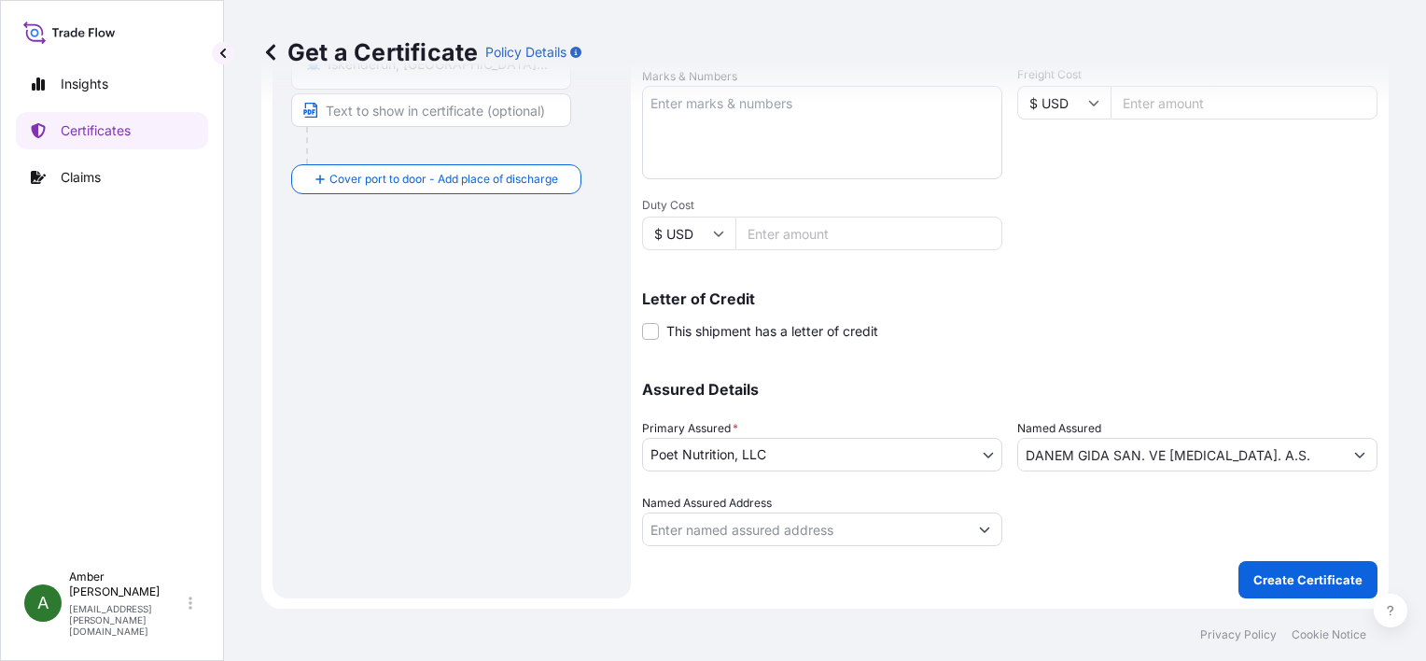
click at [1101, 336] on div "Letter of Credit This shipment has a letter of credit Letter of credit * Letter…" at bounding box center [1009, 315] width 735 height 49
click at [1263, 573] on p "Create Certificate" at bounding box center [1307, 579] width 109 height 19
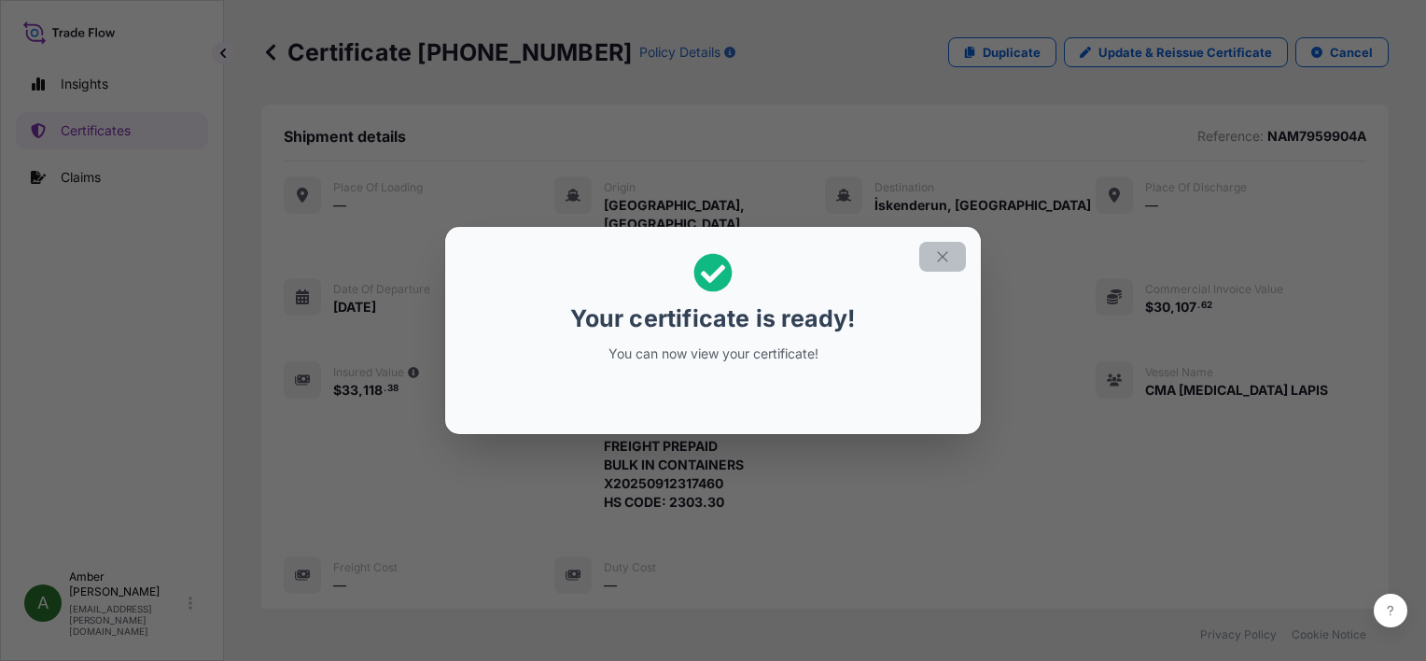
click at [943, 261] on icon "button" at bounding box center [942, 256] width 17 height 17
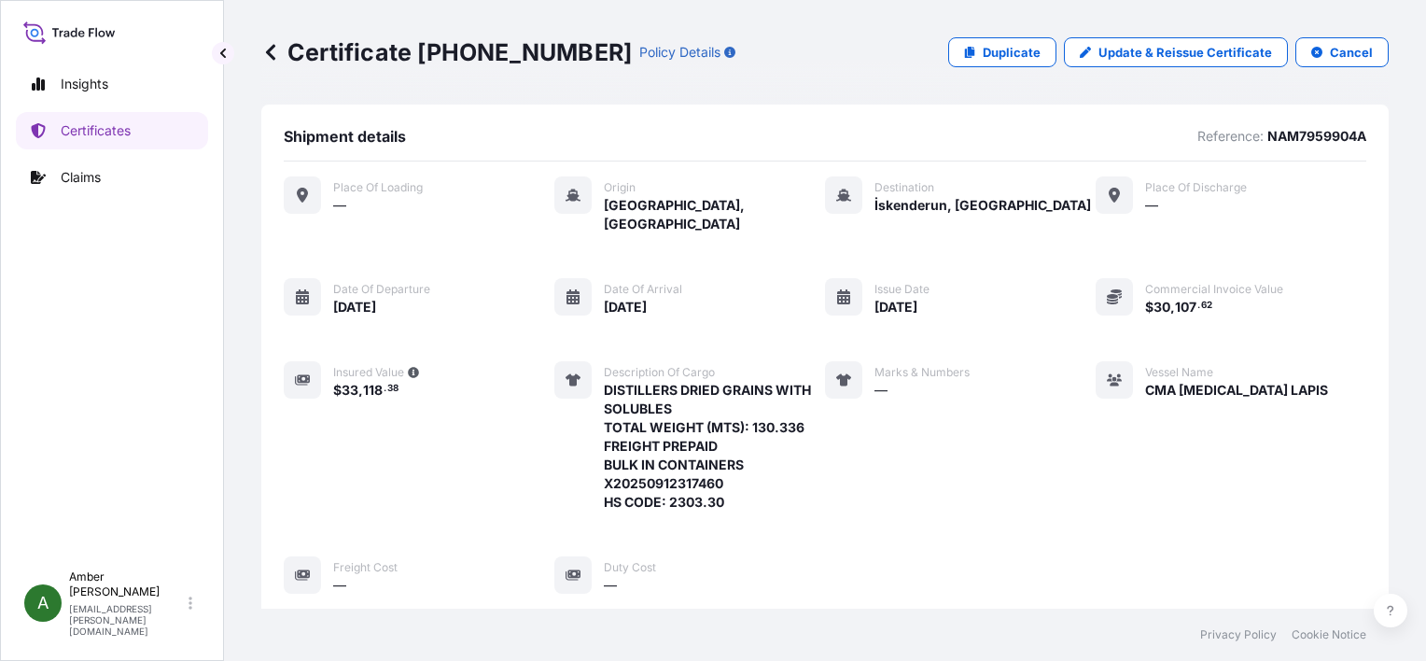
scroll to position [452, 0]
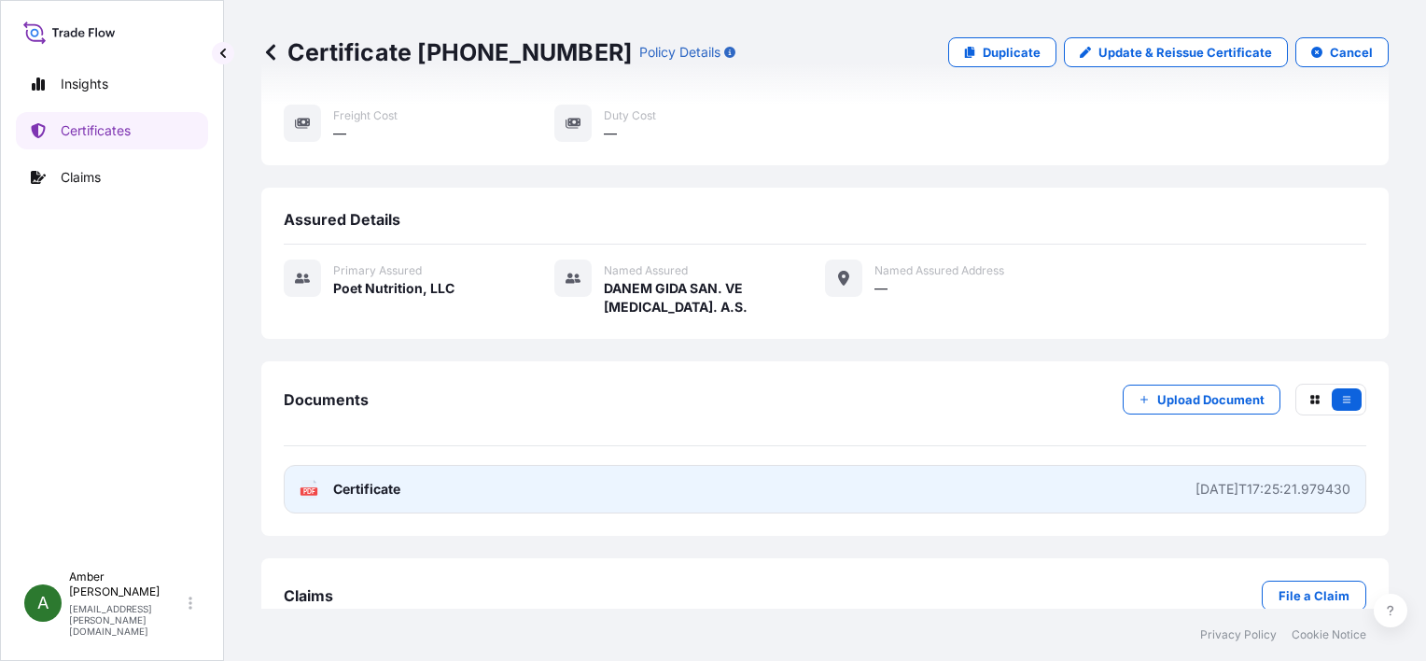
click at [328, 480] on div "PDF Certificate" at bounding box center [350, 489] width 101 height 19
